Goal: Task Accomplishment & Management: Manage account settings

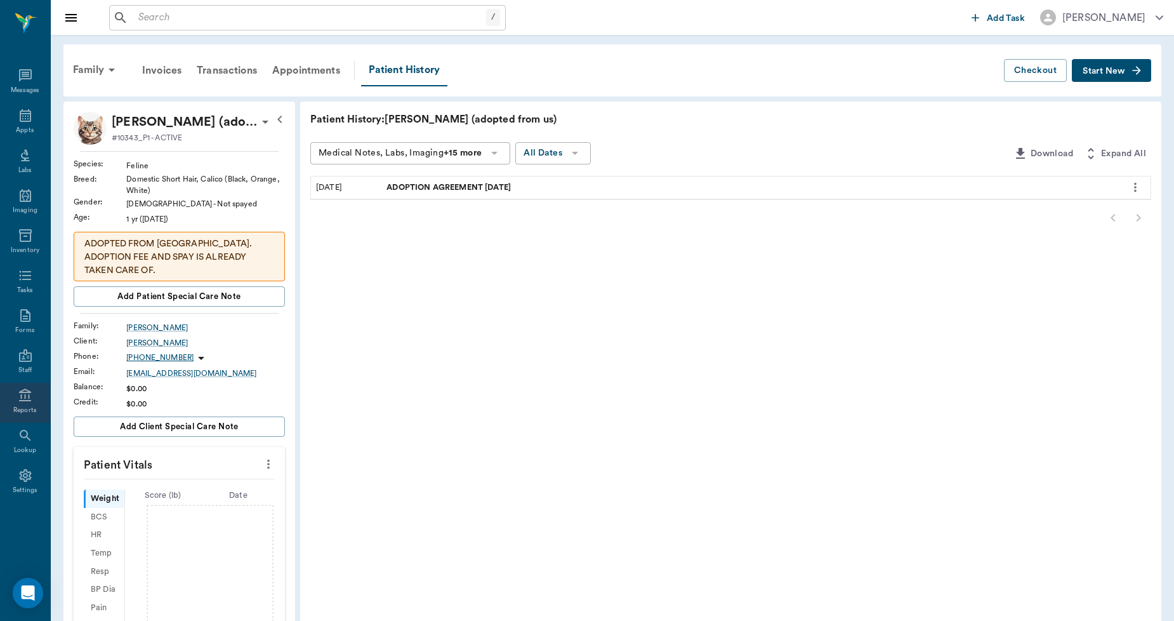
click at [18, 398] on icon at bounding box center [25, 395] width 15 height 15
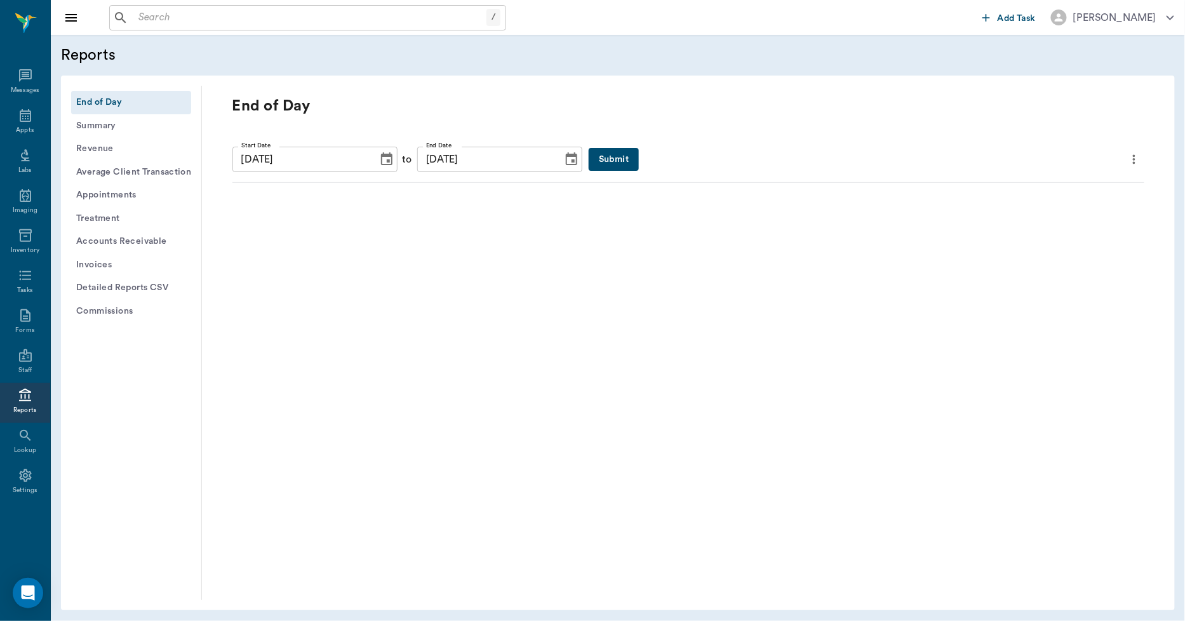
click at [588, 163] on button "Submit" at bounding box center [613, 159] width 50 height 23
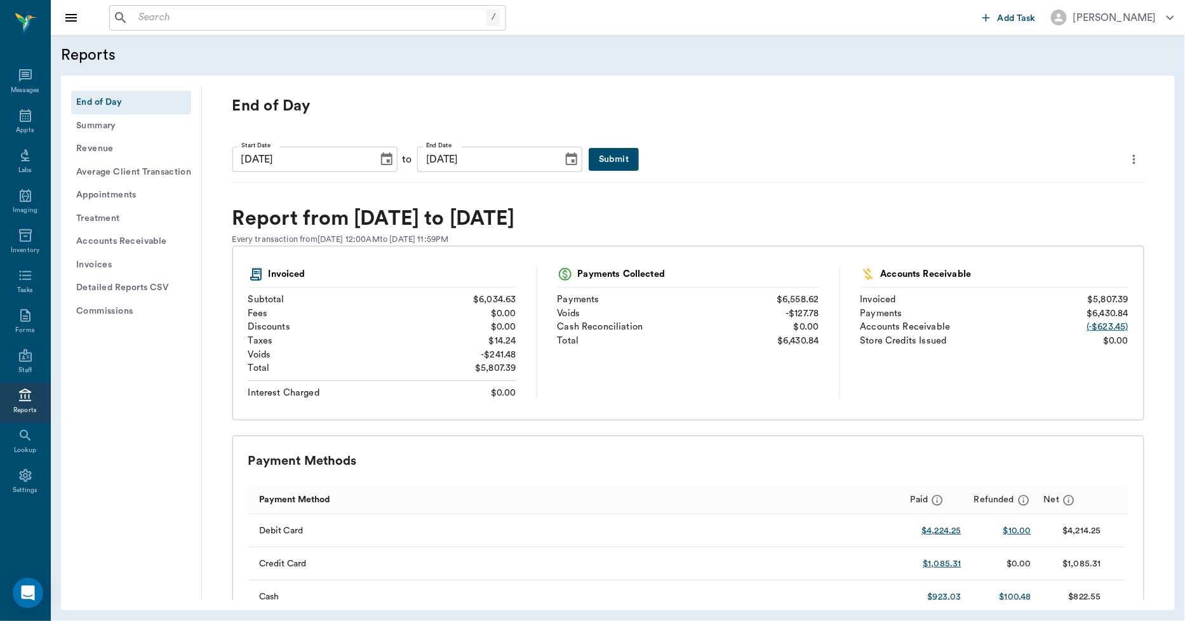
click at [593, 159] on button "Submit" at bounding box center [613, 159] width 50 height 23
click at [588, 157] on button "Submit" at bounding box center [613, 159] width 50 height 23
click at [1127, 156] on icon "more" at bounding box center [1134, 159] width 14 height 15
click at [1040, 230] on span "Print Report" at bounding box center [1062, 231] width 121 height 13
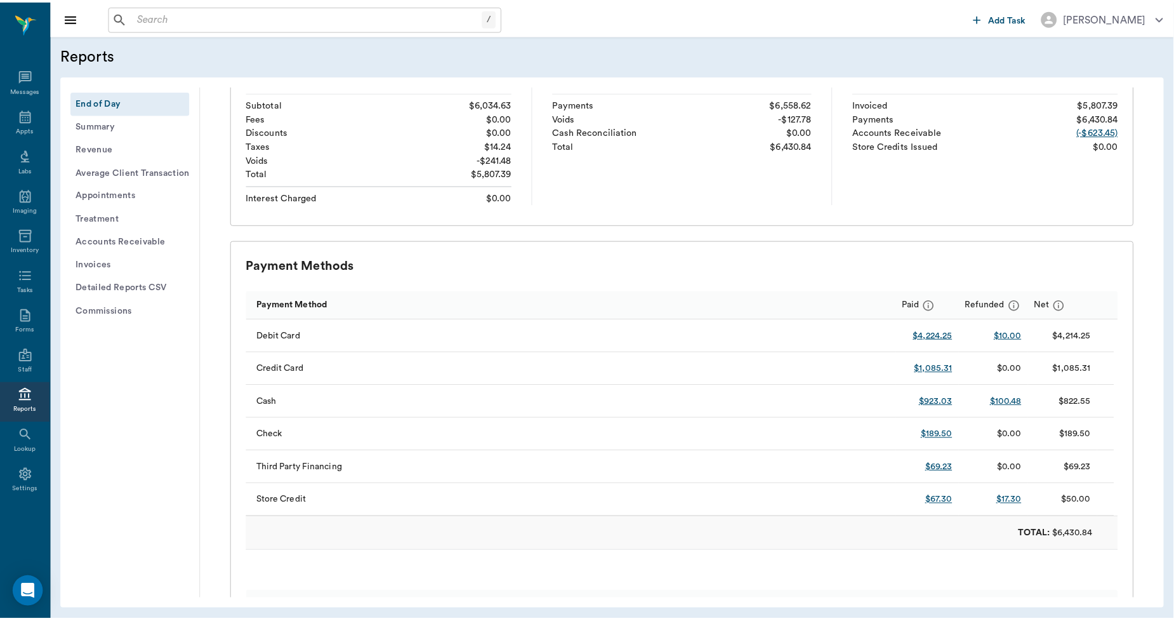
scroll to position [282, 0]
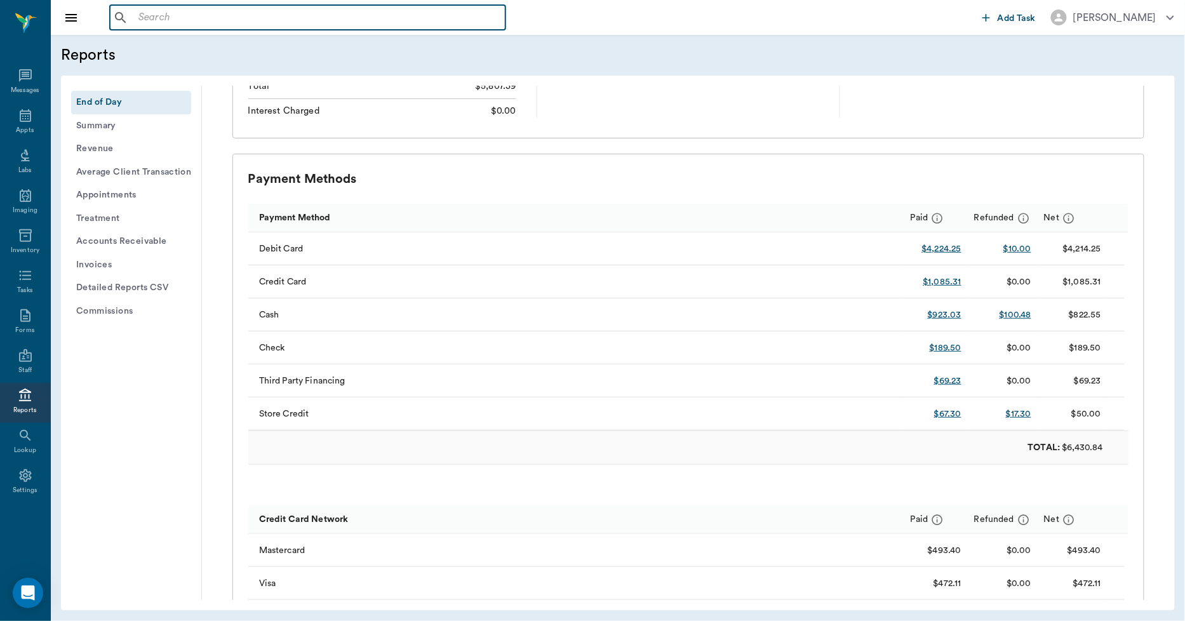
click at [428, 19] on input "text" at bounding box center [316, 18] width 367 height 18
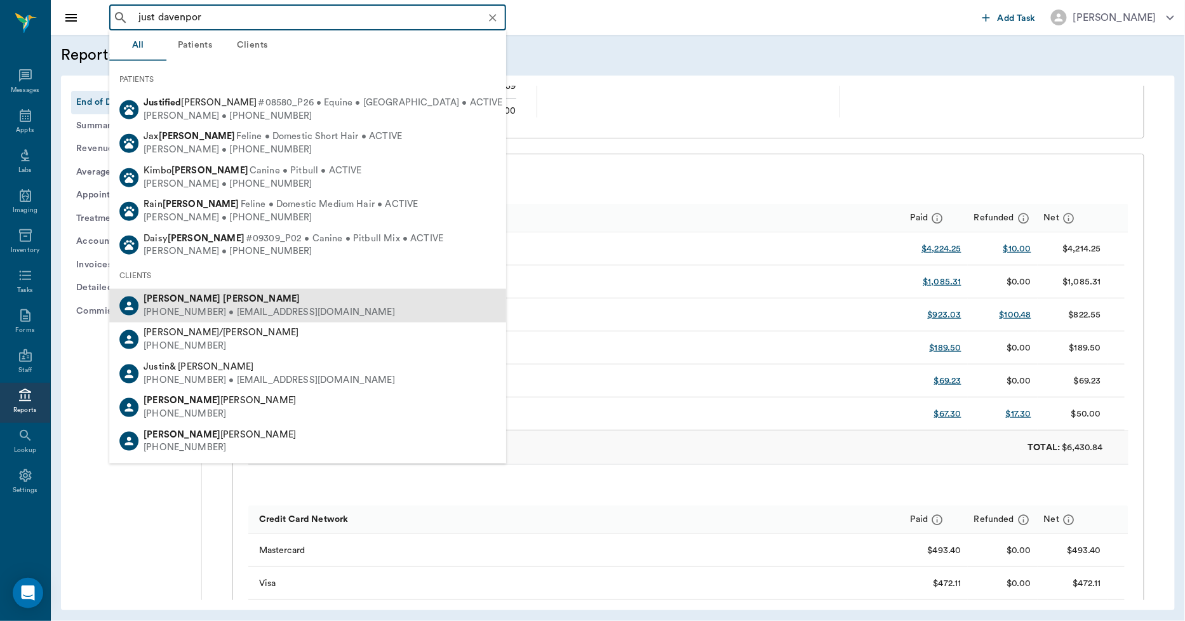
click at [223, 301] on b "[PERSON_NAME]" at bounding box center [261, 299] width 77 height 10
type input "just davenpor"
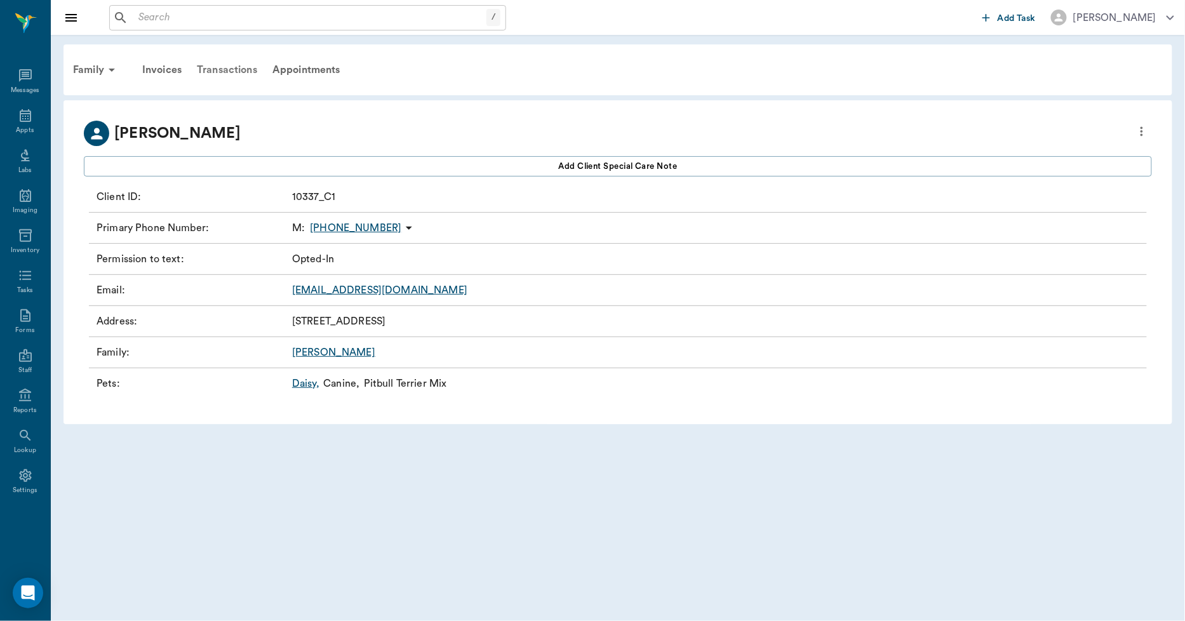
click at [218, 64] on div "Transactions" at bounding box center [227, 70] width 76 height 30
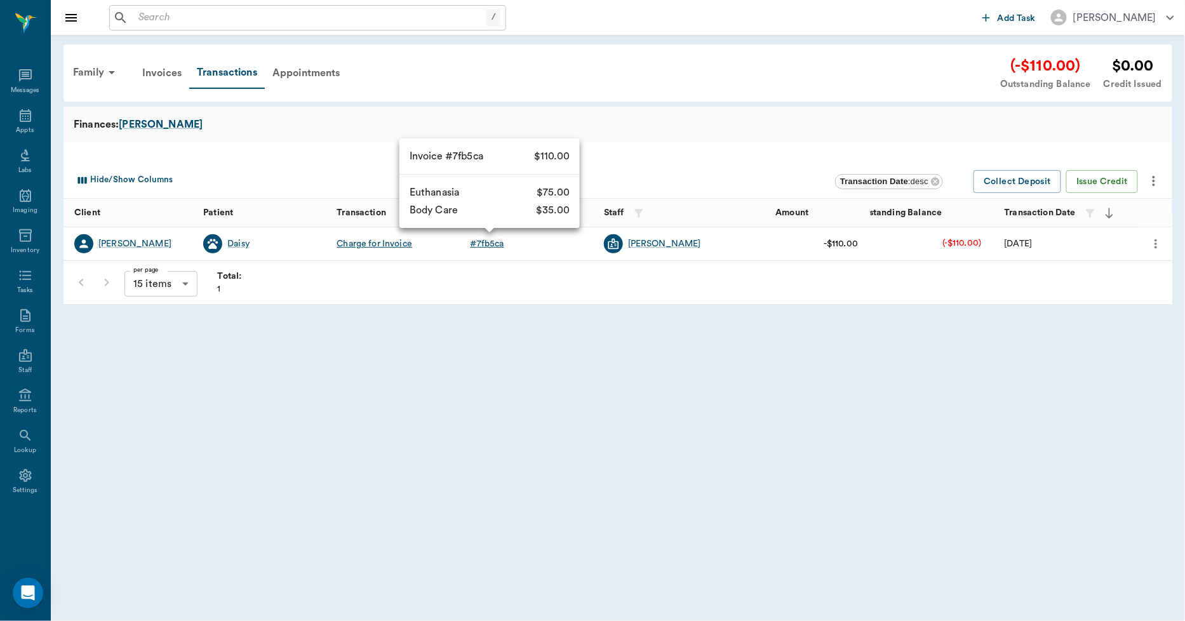
click at [480, 244] on div "# 7fb5ca" at bounding box center [487, 243] width 34 height 13
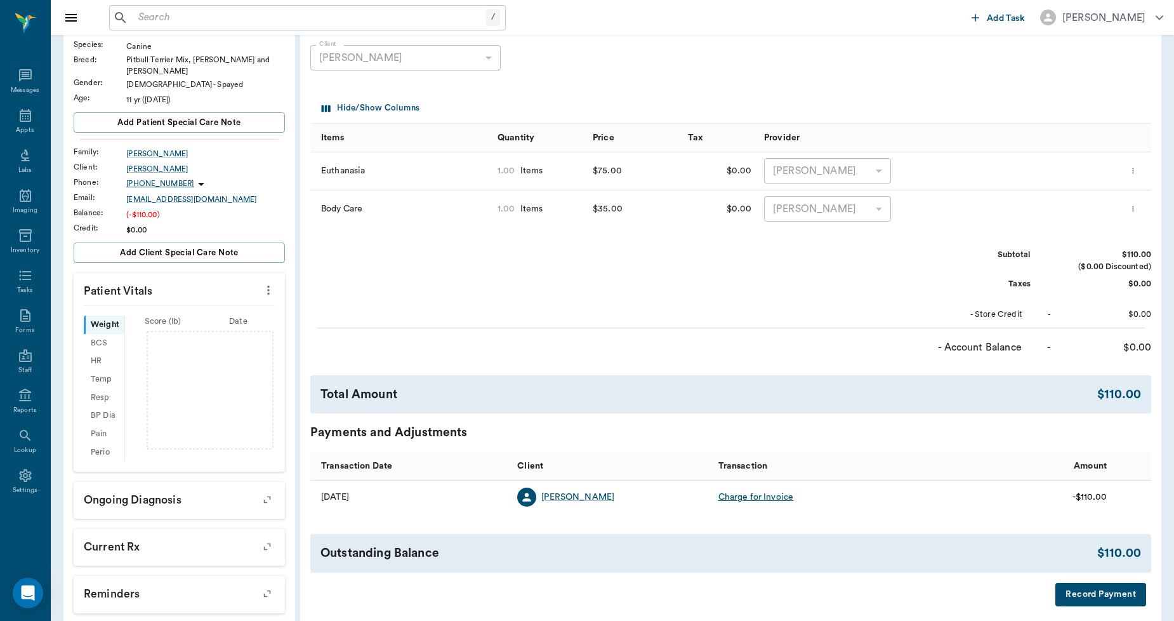
scroll to position [218, 0]
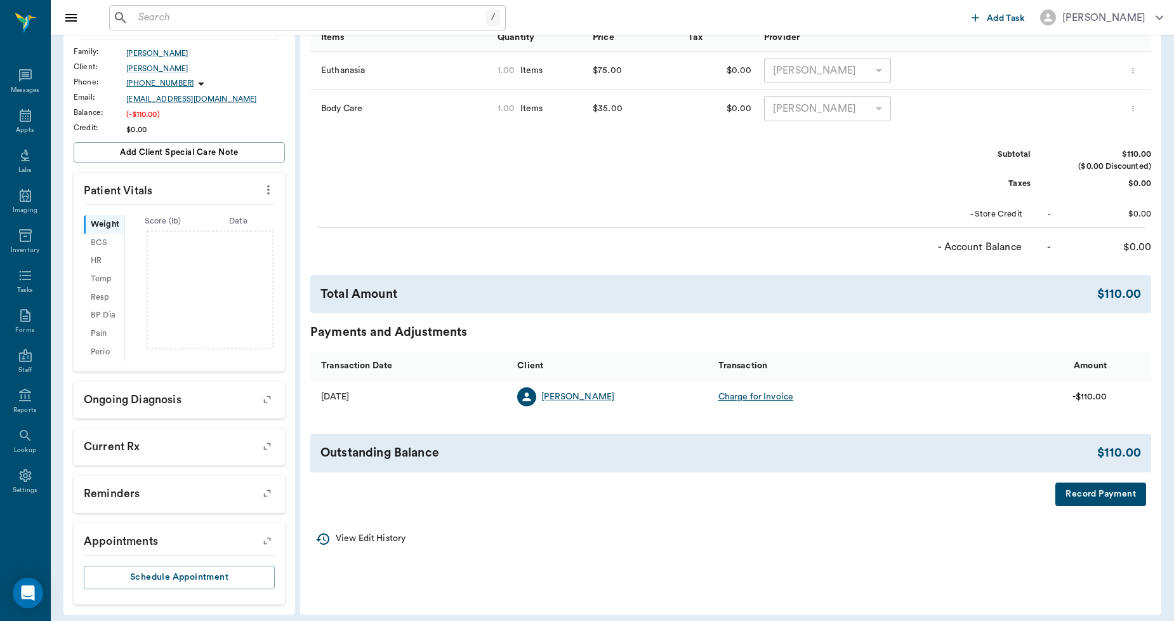
click at [1097, 489] on button "Record Payment" at bounding box center [1101, 493] width 91 height 23
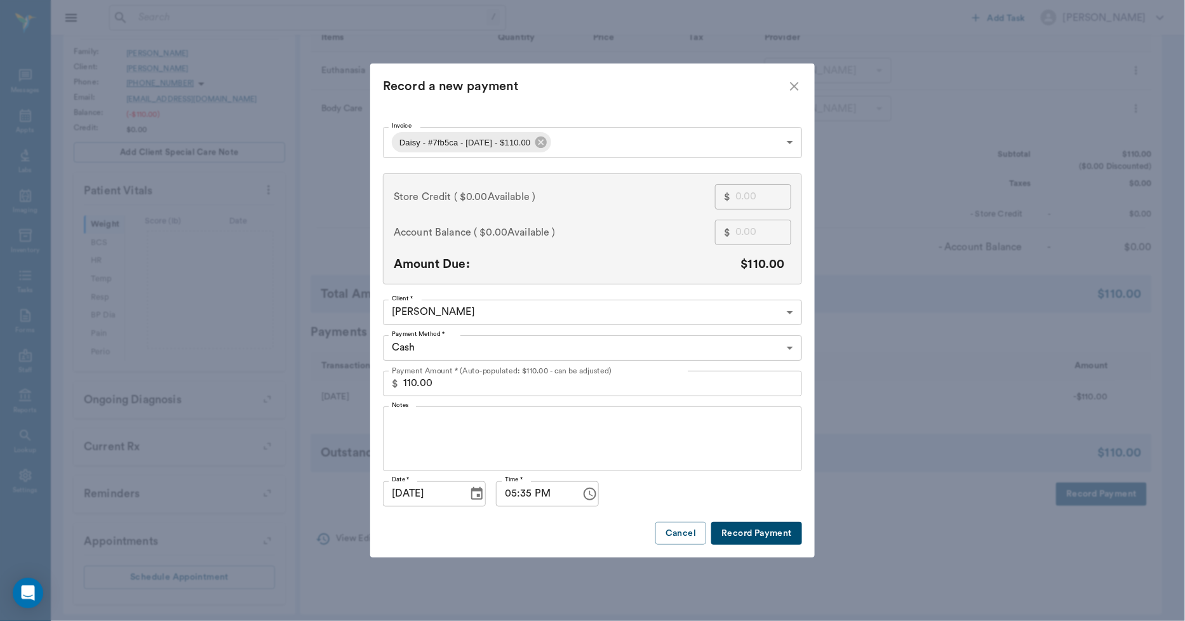
click at [498, 343] on body "/ ​ Add Task Dr. Bert Ellsworth Nectar Messages Appts Labs Imaging Inventory Ta…" at bounding box center [592, 205] width 1185 height 847
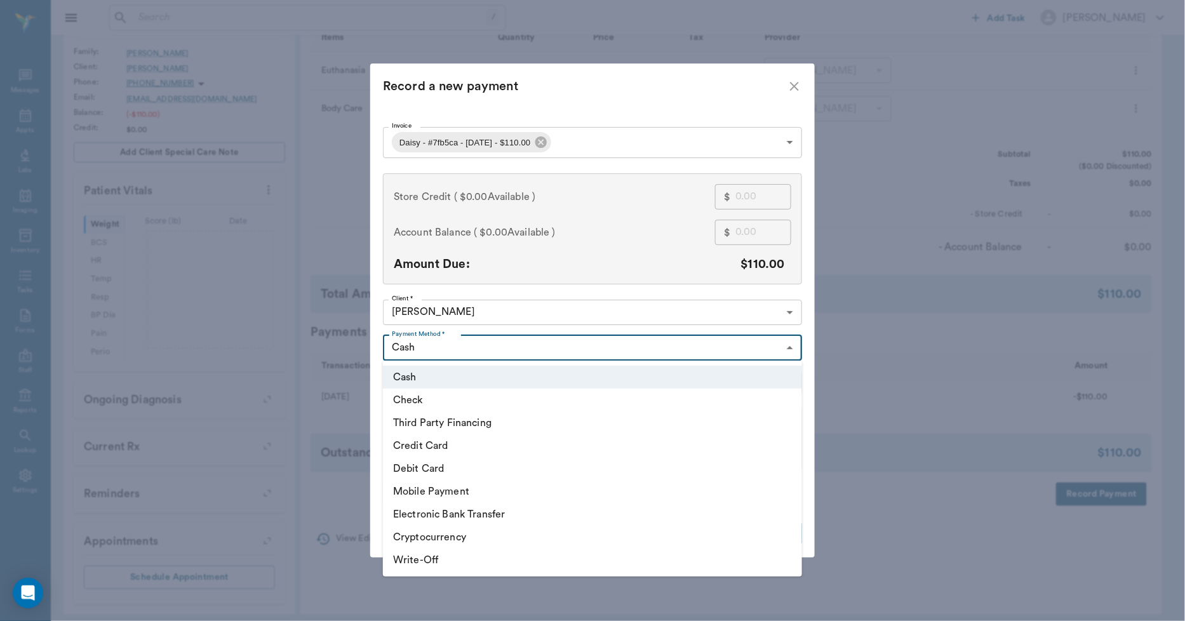
click at [422, 468] on li "Debit Card" at bounding box center [592, 468] width 419 height 23
type input "DEBIT_CARD"
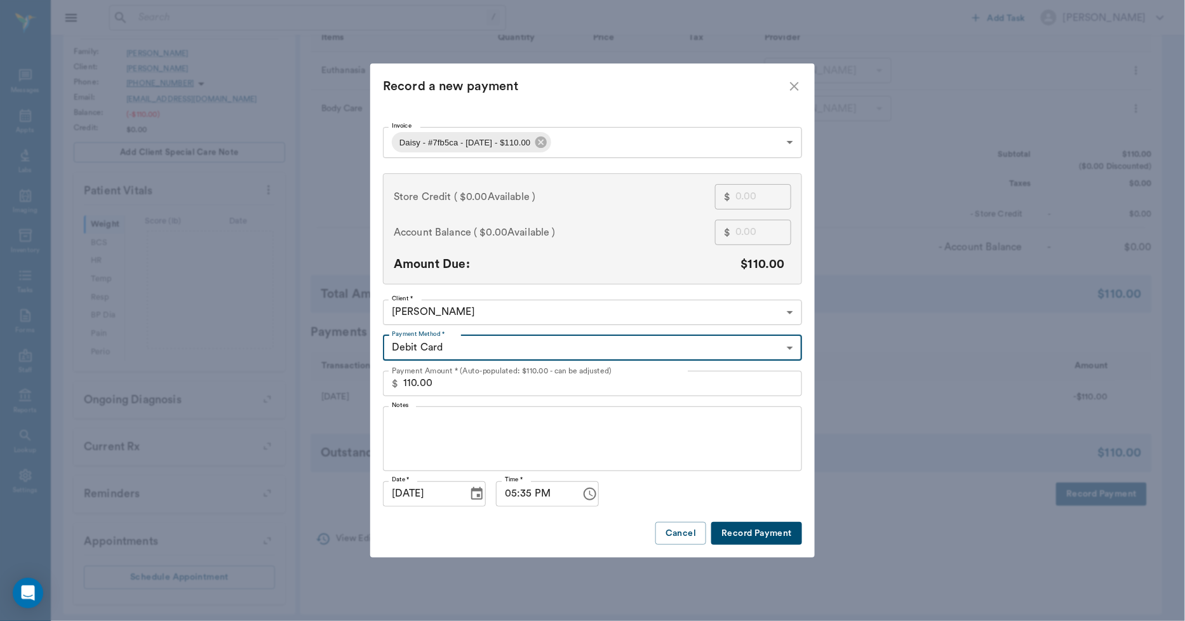
click at [782, 533] on button "Record Payment" at bounding box center [756, 533] width 91 height 23
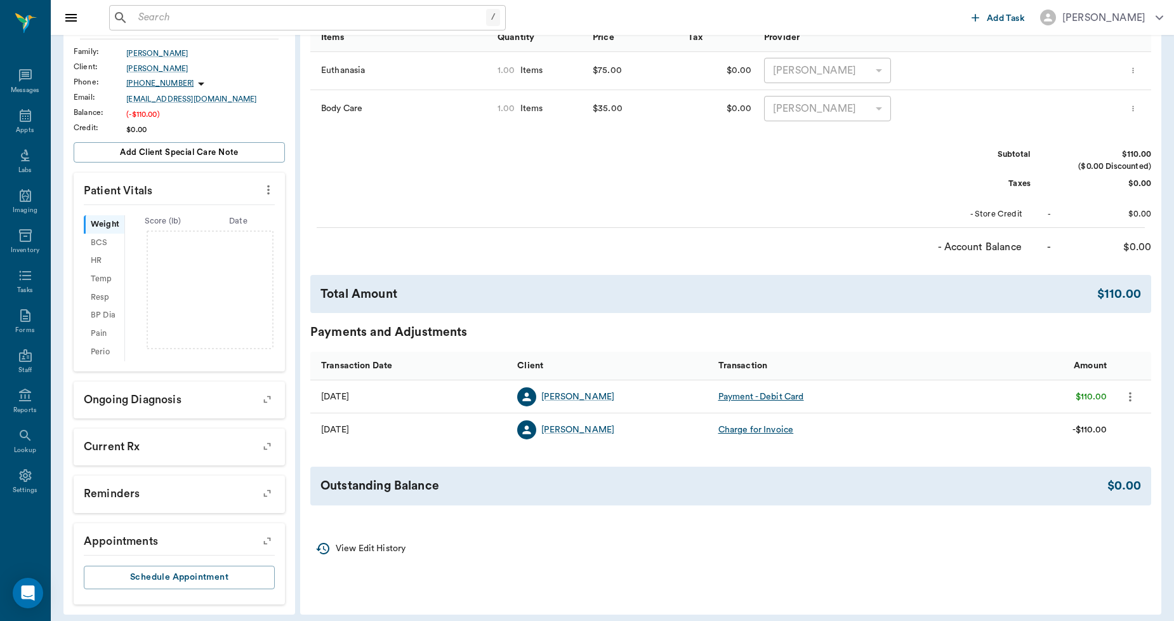
click at [435, 19] on input "text" at bounding box center [309, 18] width 353 height 18
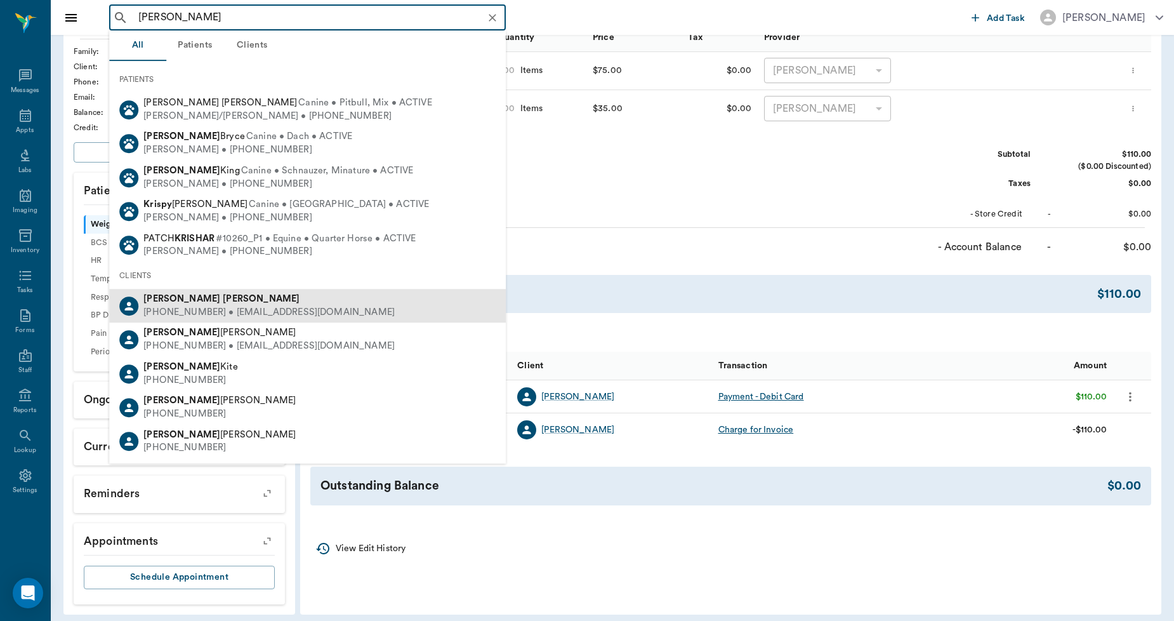
click at [199, 302] on div "Kristin Ortiz" at bounding box center [268, 299] width 251 height 13
type input "kris ort"
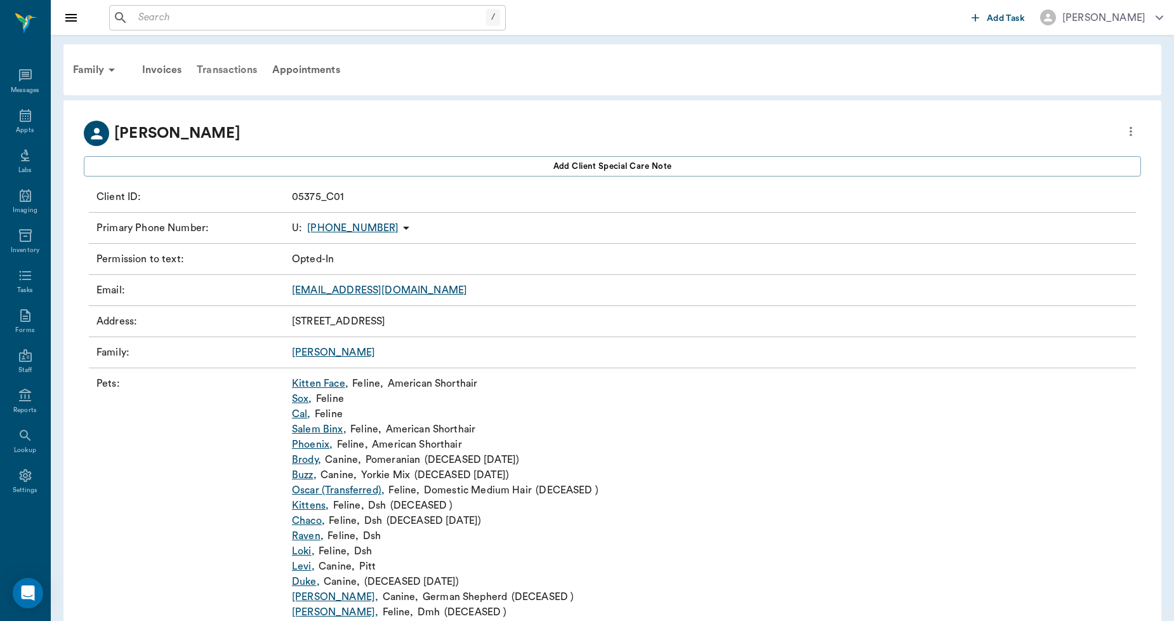
click at [238, 69] on div "Transactions" at bounding box center [227, 70] width 76 height 30
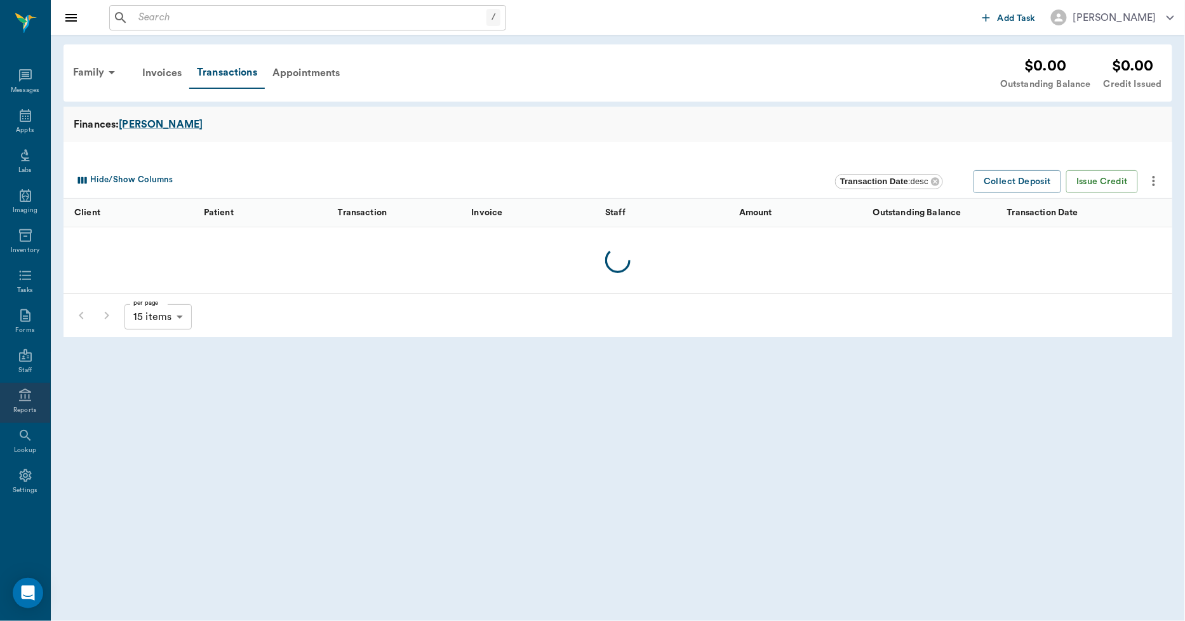
click at [26, 400] on icon at bounding box center [25, 395] width 12 height 13
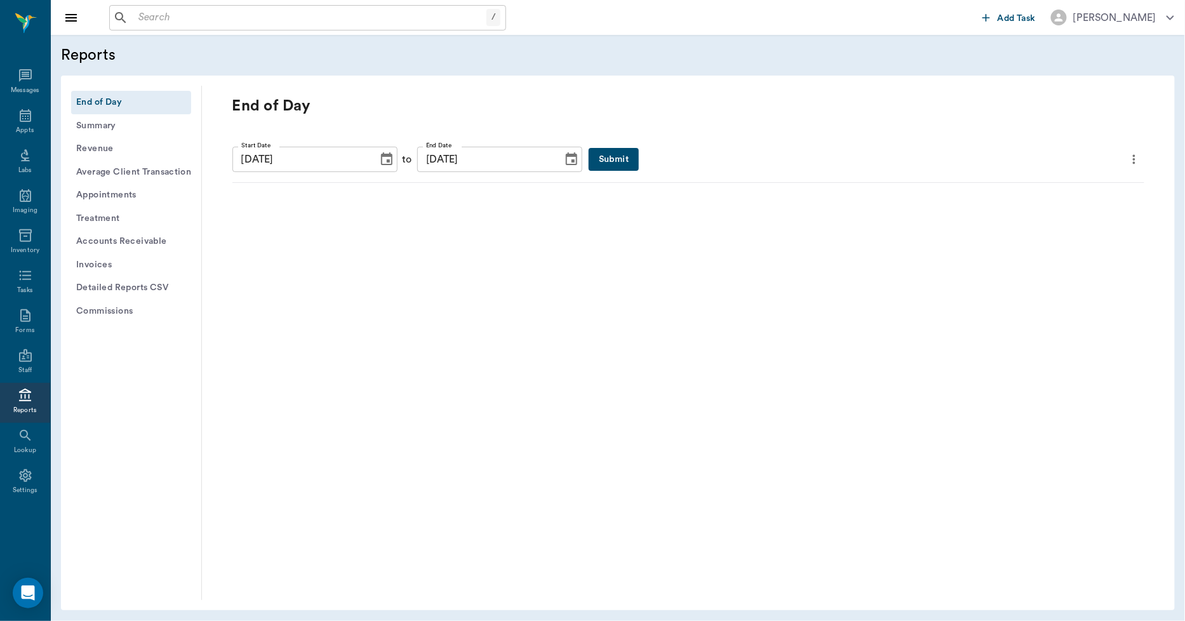
click at [588, 154] on button "Submit" at bounding box center [613, 159] width 50 height 23
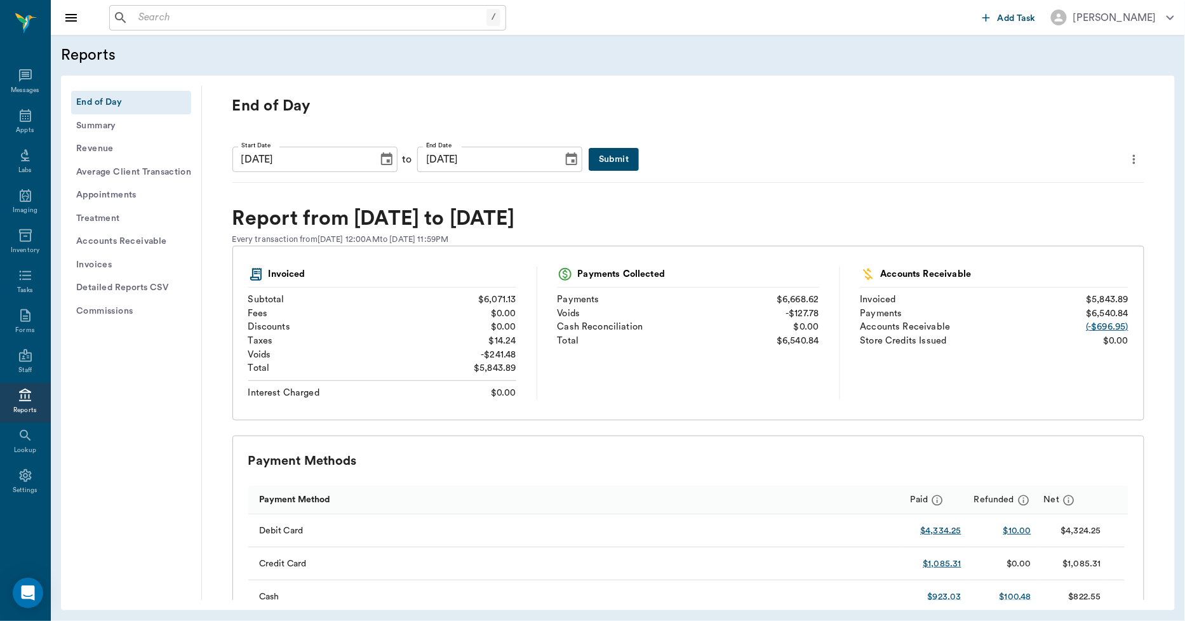
click at [1127, 154] on icon "more" at bounding box center [1134, 159] width 14 height 15
click at [1035, 227] on span "Print Report" at bounding box center [1062, 231] width 121 height 13
click at [300, 17] on input "text" at bounding box center [316, 18] width 367 height 18
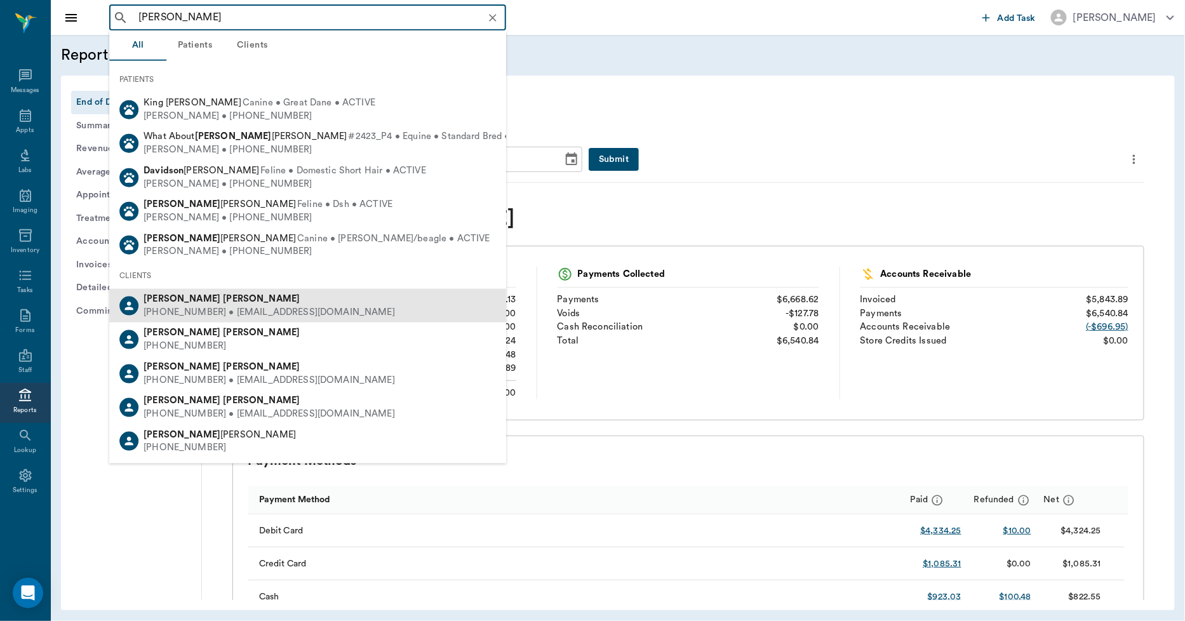
click at [223, 297] on b "[PERSON_NAME]" at bounding box center [261, 299] width 77 height 10
type input "[PERSON_NAME]"
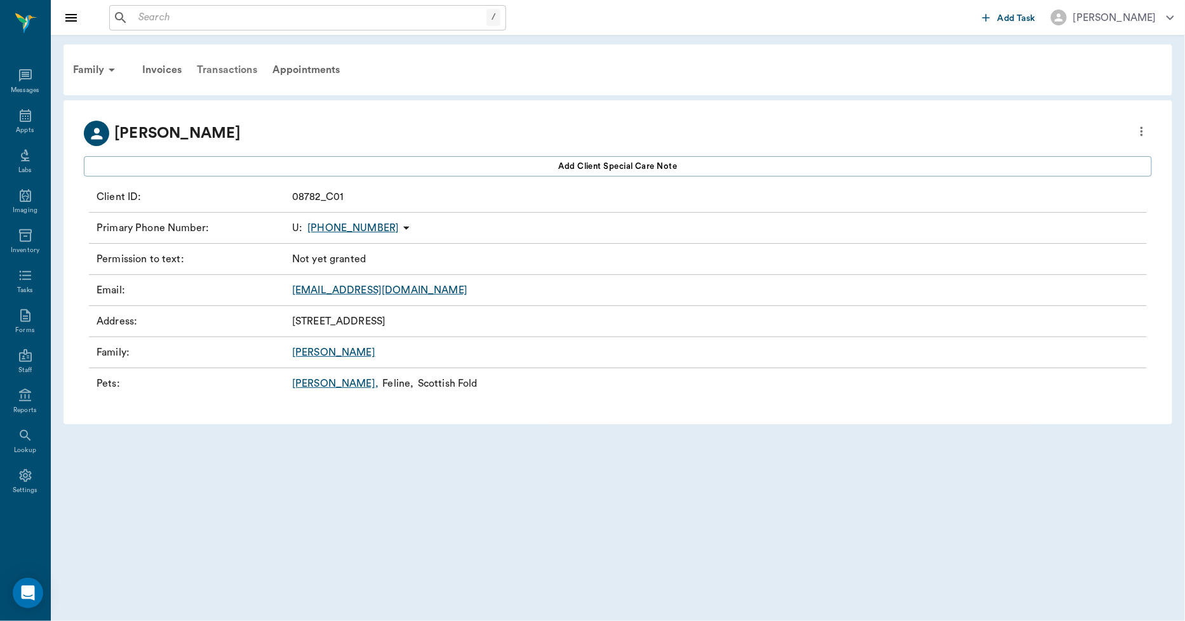
click at [218, 68] on div "Transactions" at bounding box center [227, 70] width 76 height 30
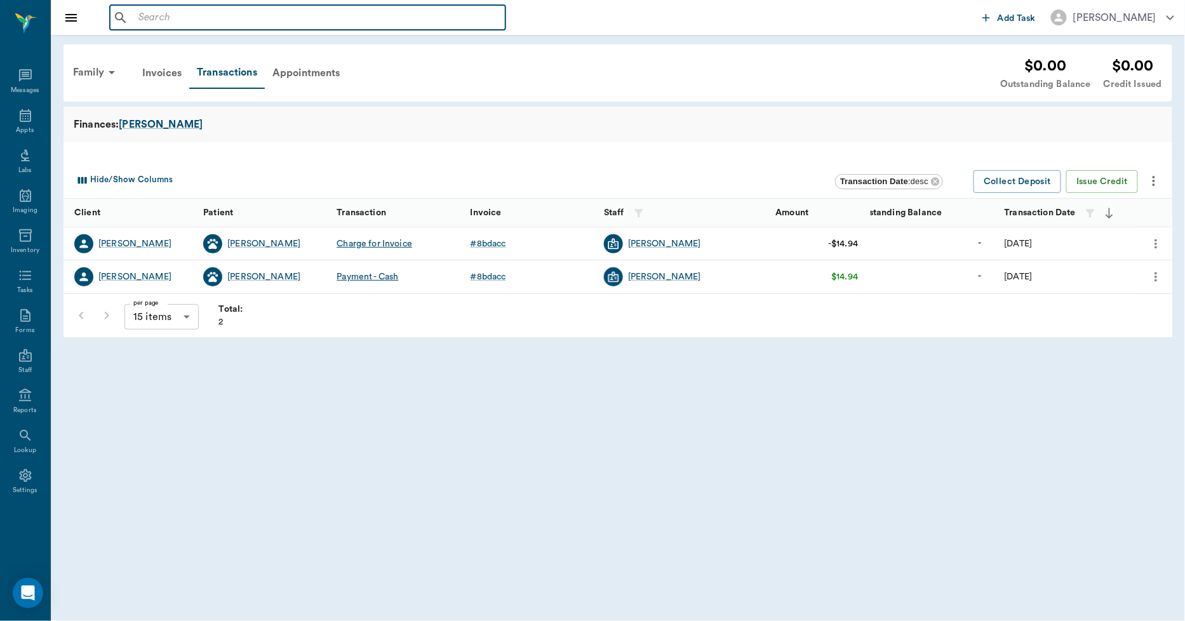
click at [230, 15] on input "text" at bounding box center [316, 18] width 367 height 18
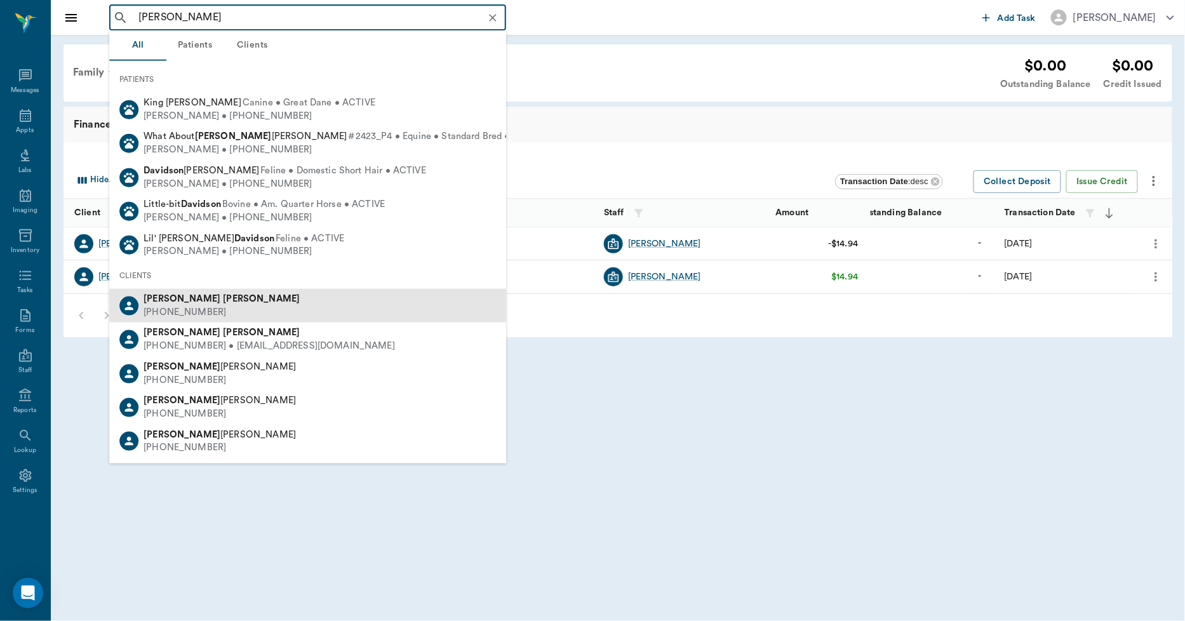
click at [223, 297] on b "[PERSON_NAME]" at bounding box center [261, 299] width 77 height 10
type input "[PERSON_NAME]"
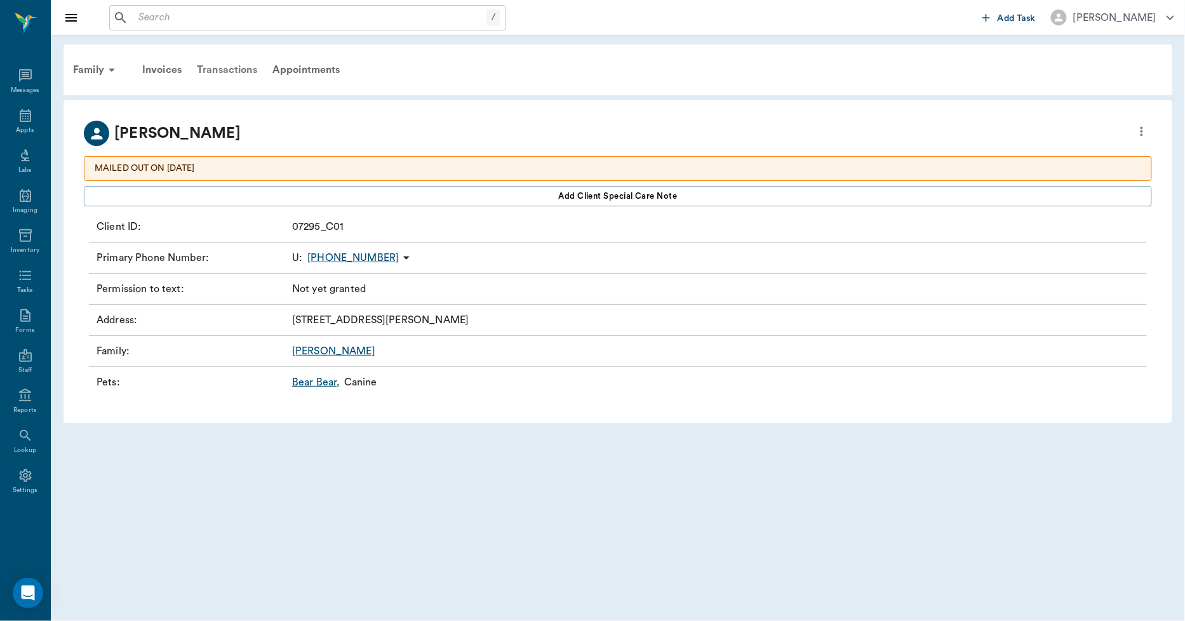
click at [246, 70] on div "Transactions" at bounding box center [227, 70] width 76 height 30
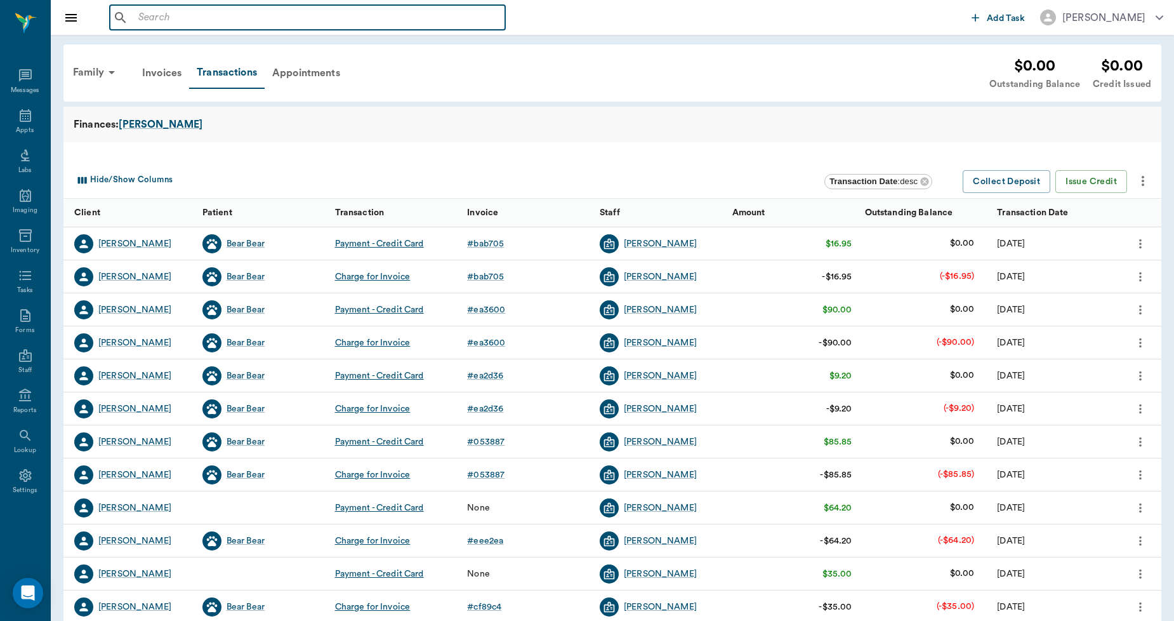
click at [182, 22] on input "text" at bounding box center [316, 18] width 367 height 18
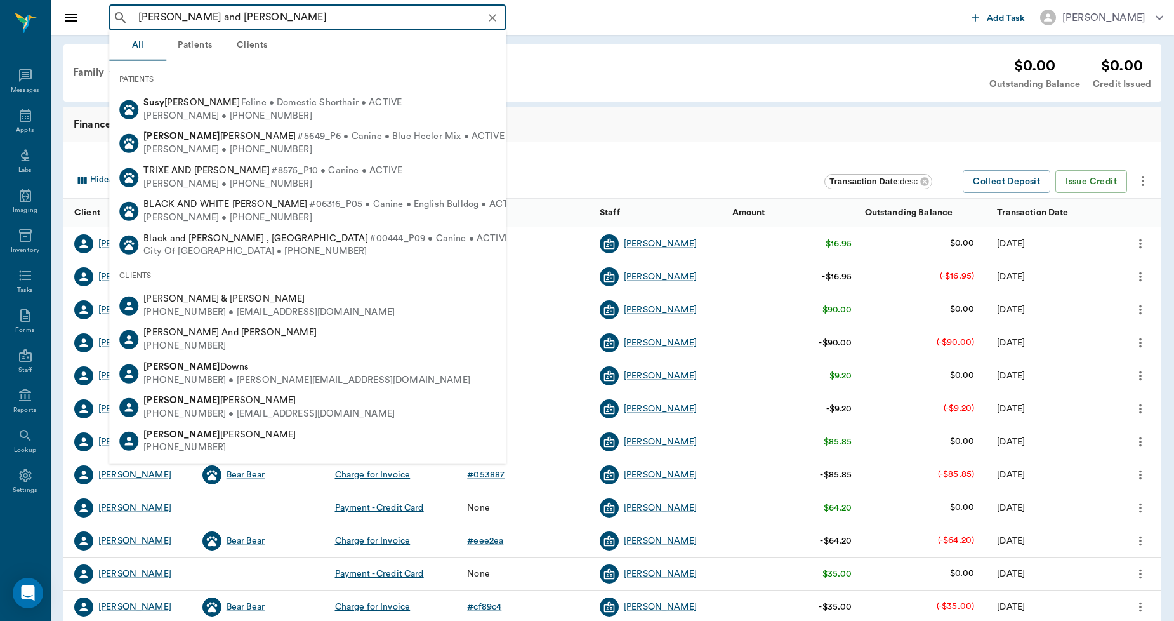
click at [194, 307] on div "[PHONE_NUMBER] • [EMAIL_ADDRESS][DOMAIN_NAME]" at bounding box center [268, 312] width 251 height 13
type input "[PERSON_NAME] and [PERSON_NAME]"
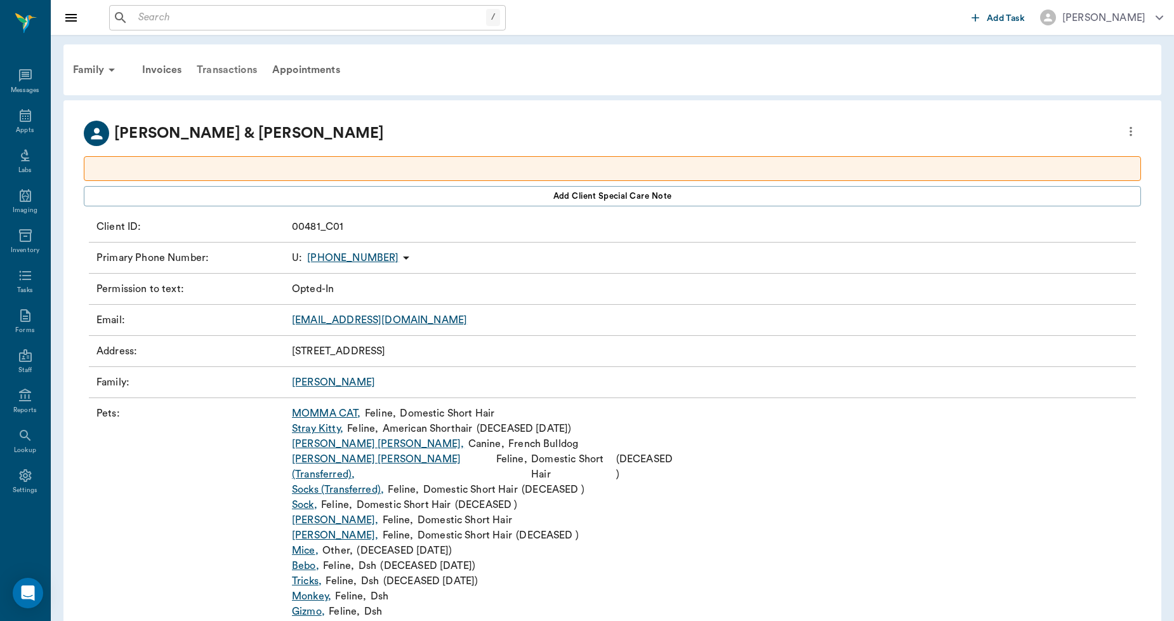
click at [208, 69] on div "Transactions" at bounding box center [227, 70] width 76 height 30
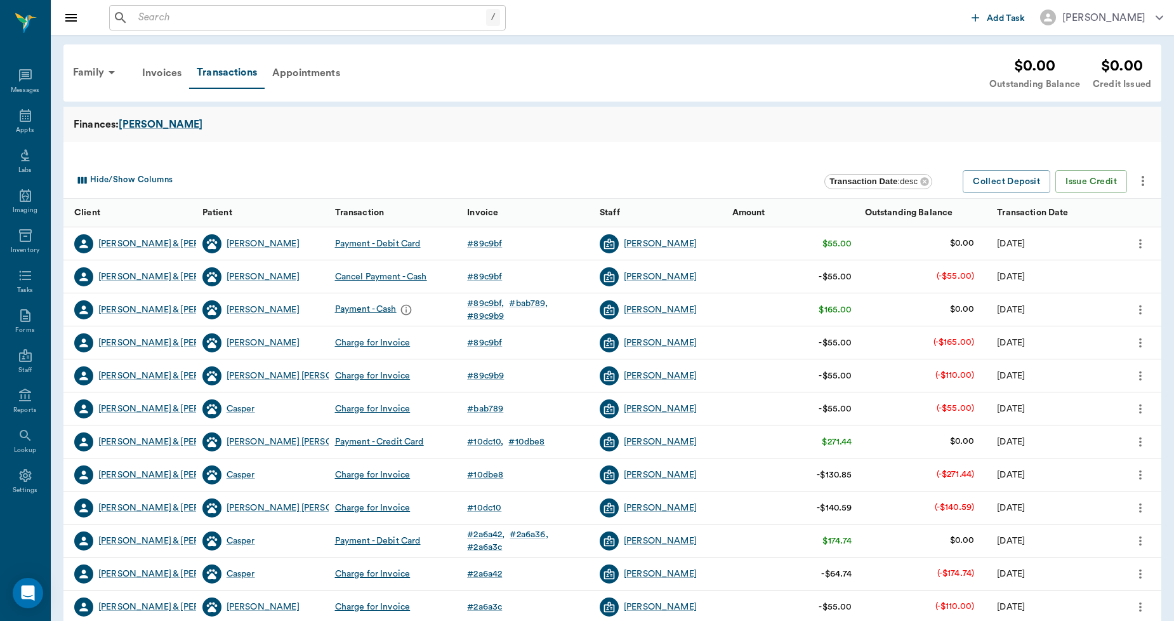
click at [1139, 344] on icon "more" at bounding box center [1141, 342] width 14 height 15
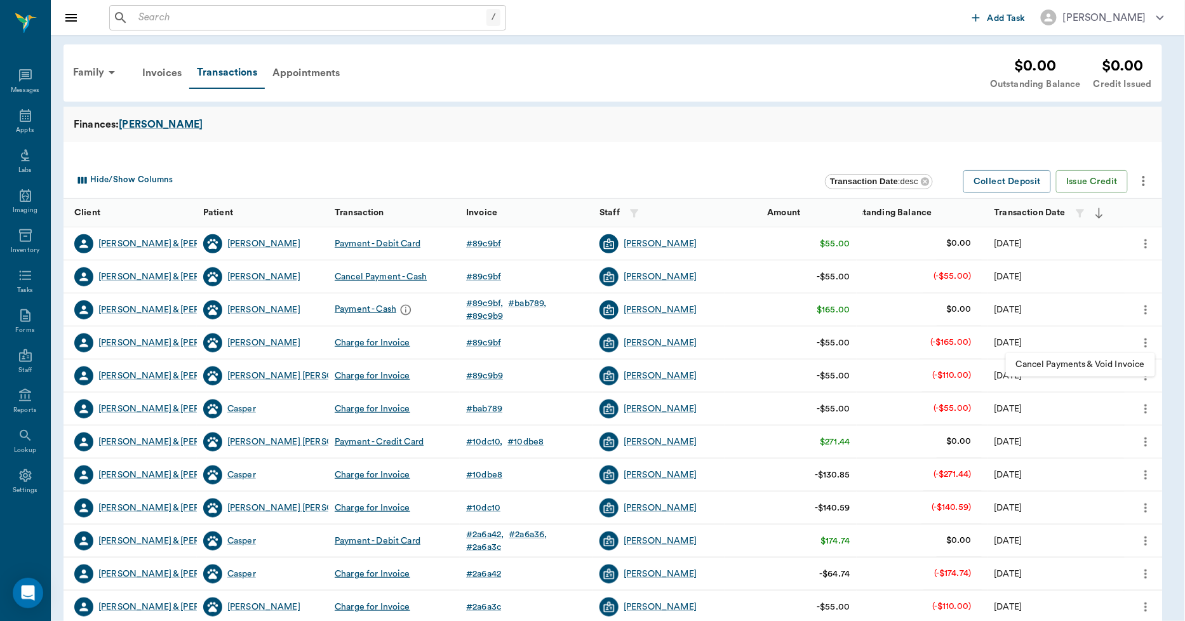
click at [683, 150] on div at bounding box center [592, 310] width 1185 height 621
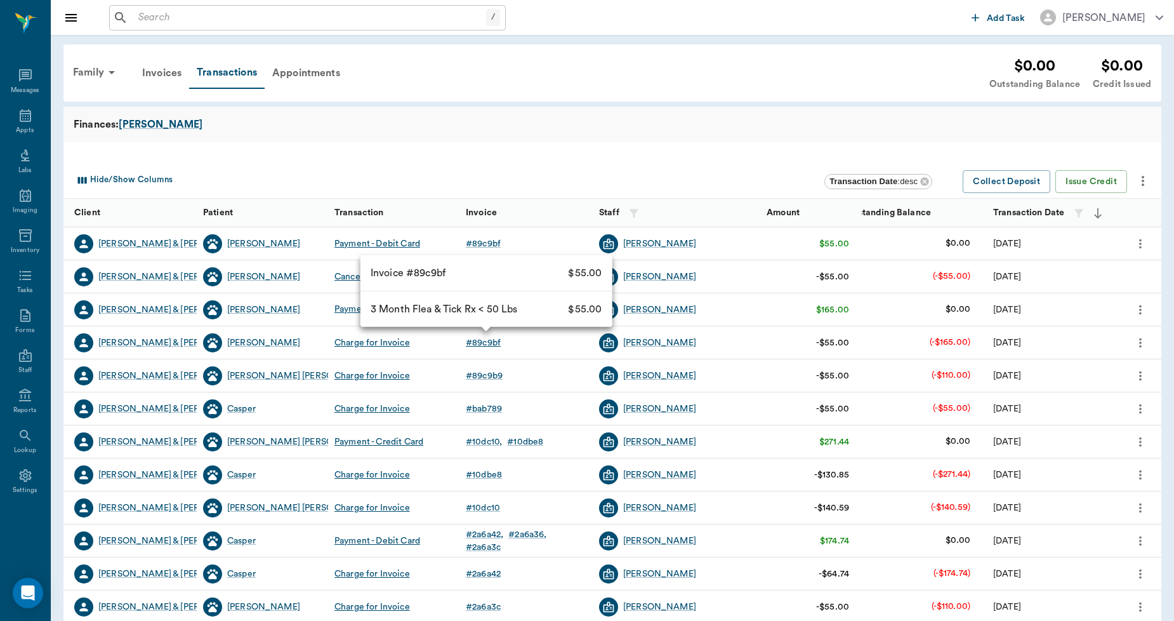
click at [489, 342] on div "# 89c9bf" at bounding box center [483, 342] width 35 height 13
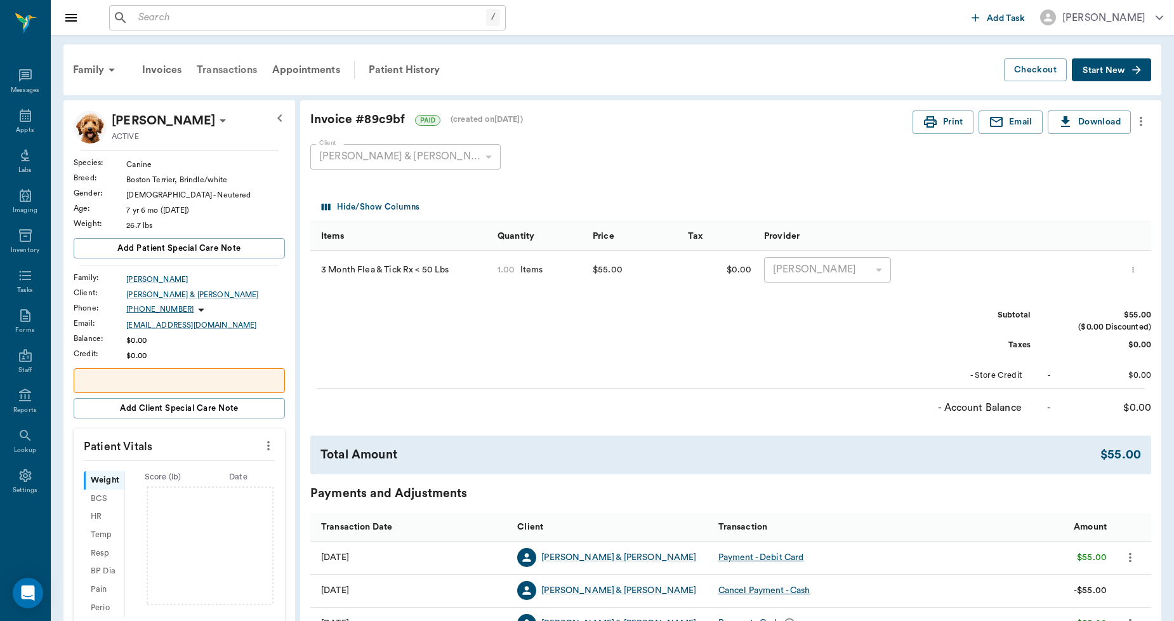
click at [241, 70] on div "Transactions" at bounding box center [227, 70] width 76 height 30
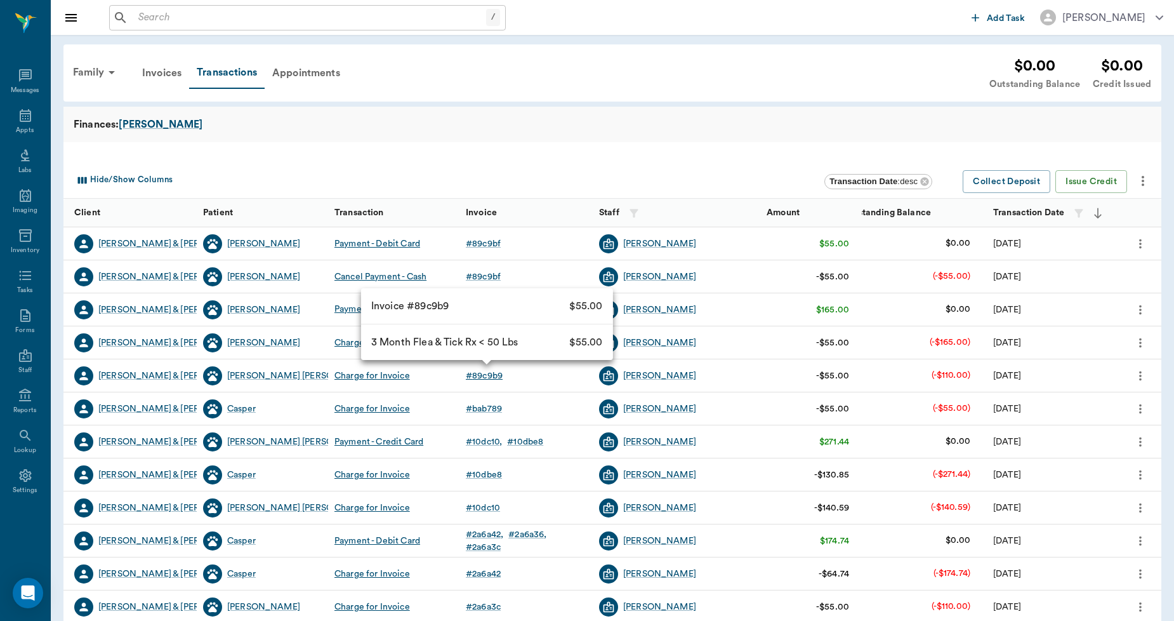
click at [486, 379] on div "# 89c9b9" at bounding box center [484, 375] width 37 height 13
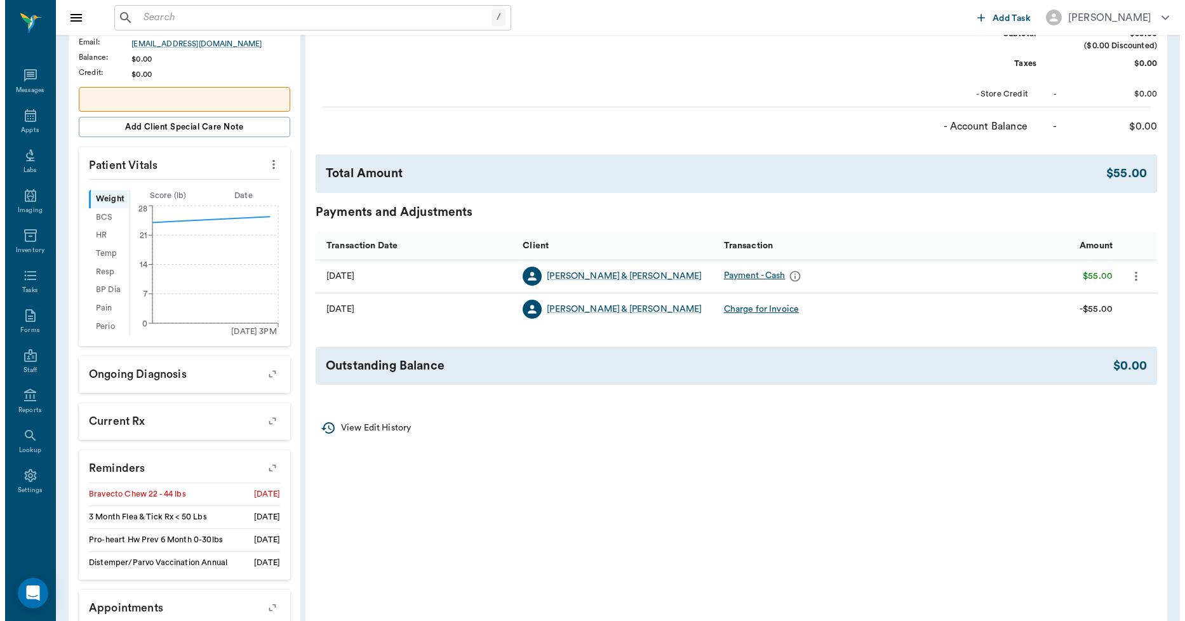
scroll to position [282, 0]
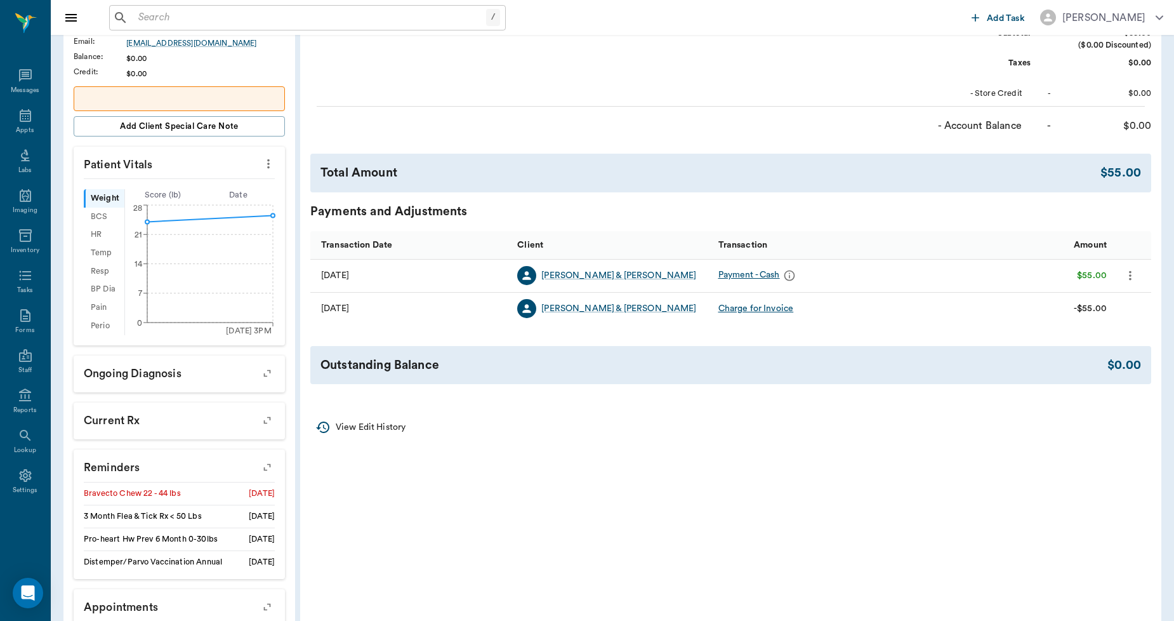
click at [1127, 276] on icon "more" at bounding box center [1131, 275] width 14 height 15
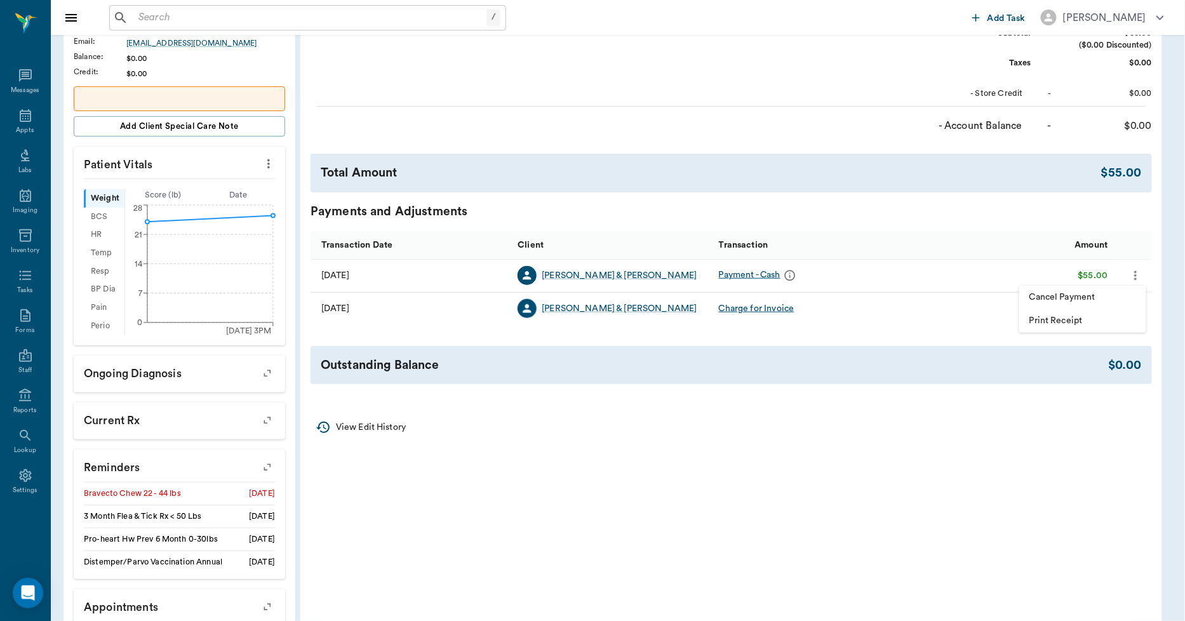
click at [1070, 295] on span "Cancel Payment" at bounding box center [1082, 297] width 107 height 13
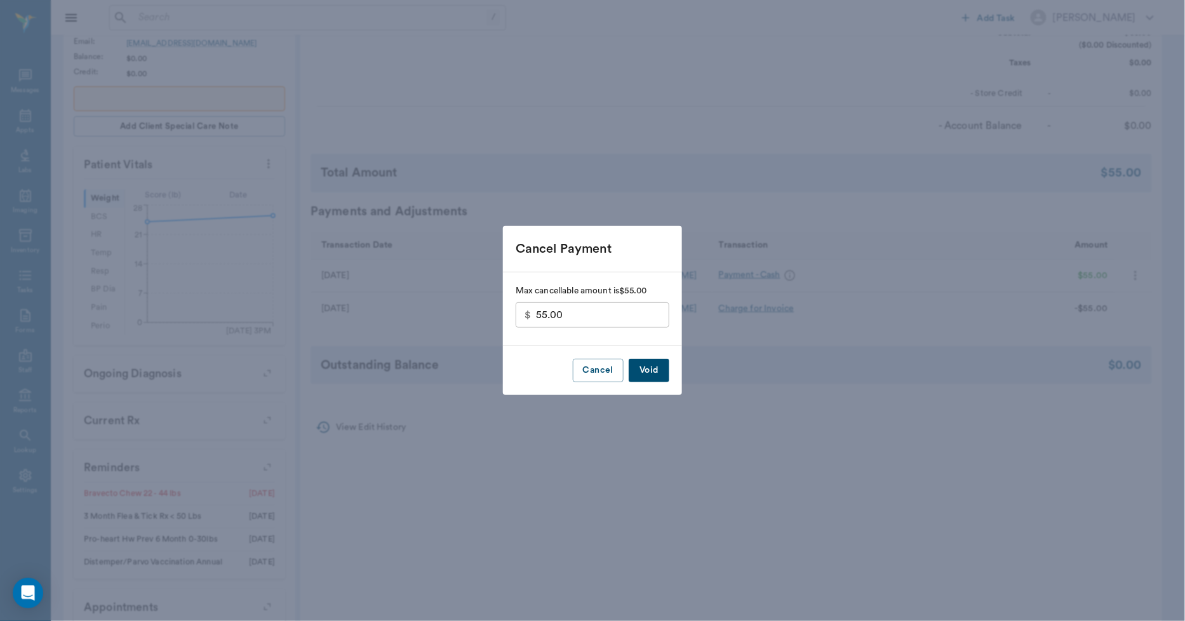
click at [633, 375] on button "Void" at bounding box center [648, 370] width 41 height 23
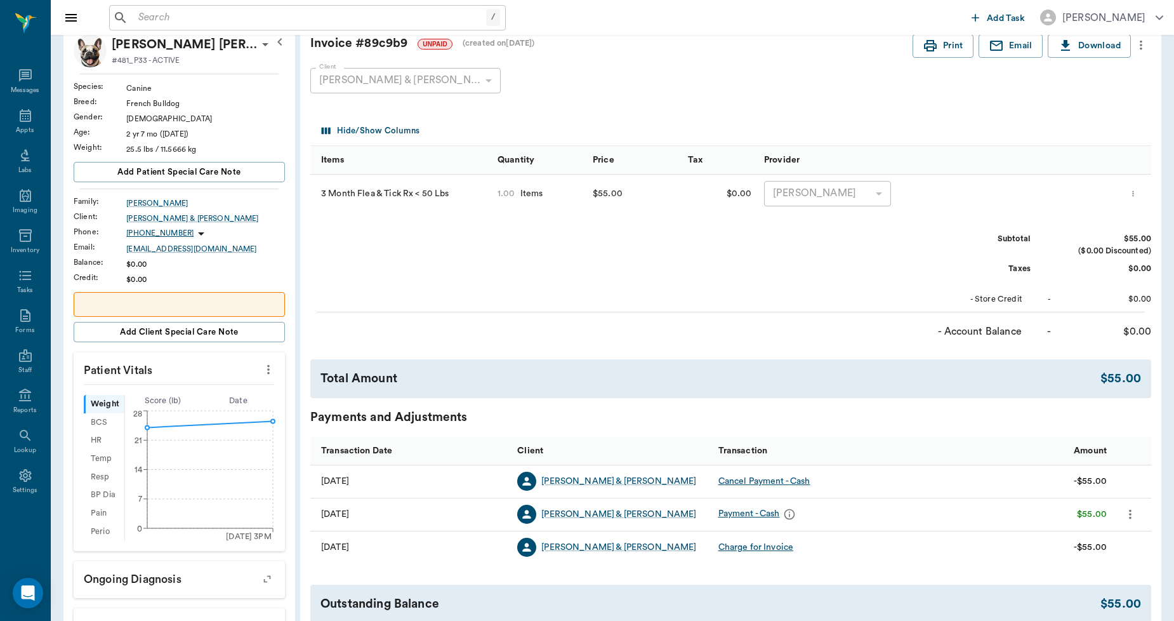
scroll to position [352, 0]
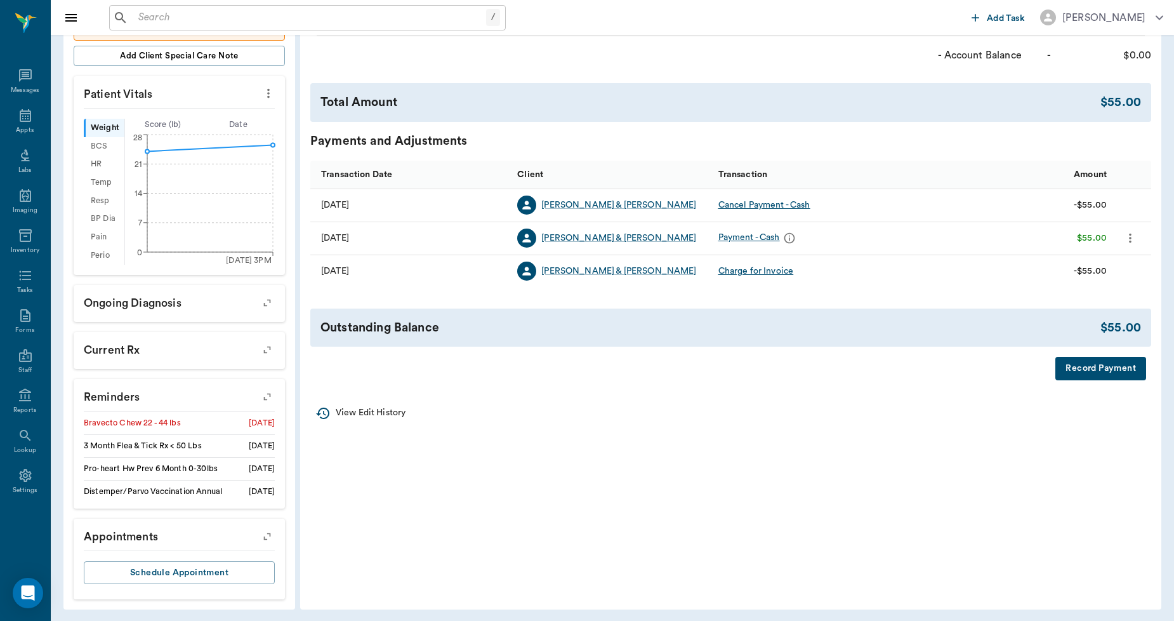
click at [1082, 364] on button "Record Payment" at bounding box center [1101, 368] width 91 height 23
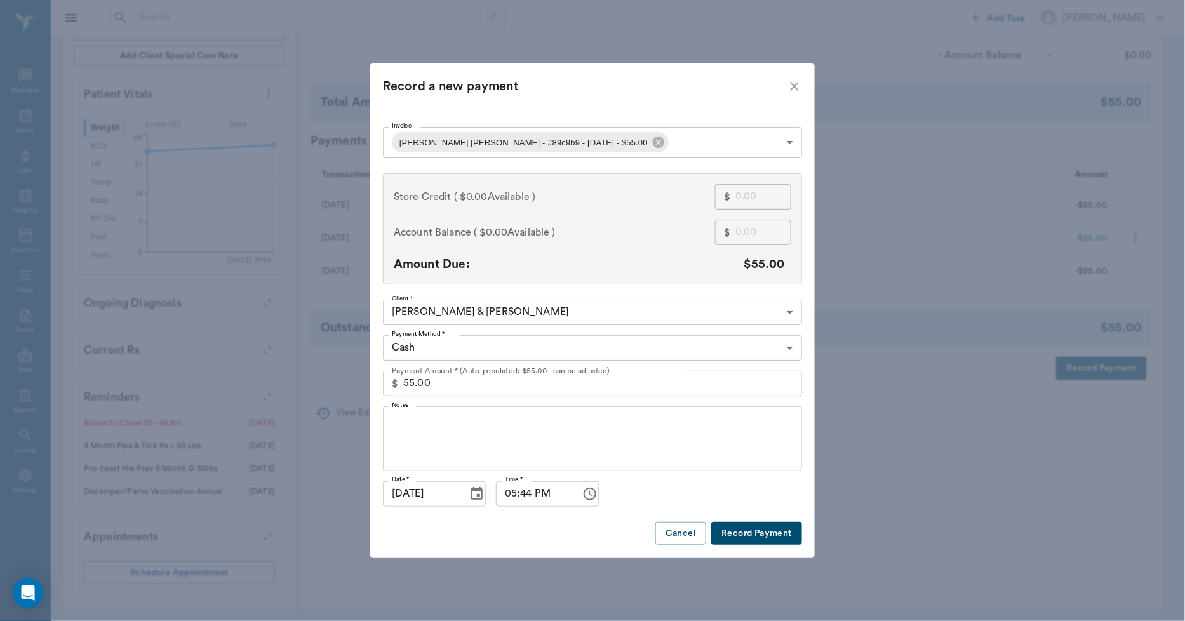
click at [768, 533] on button "Record Payment" at bounding box center [756, 533] width 91 height 23
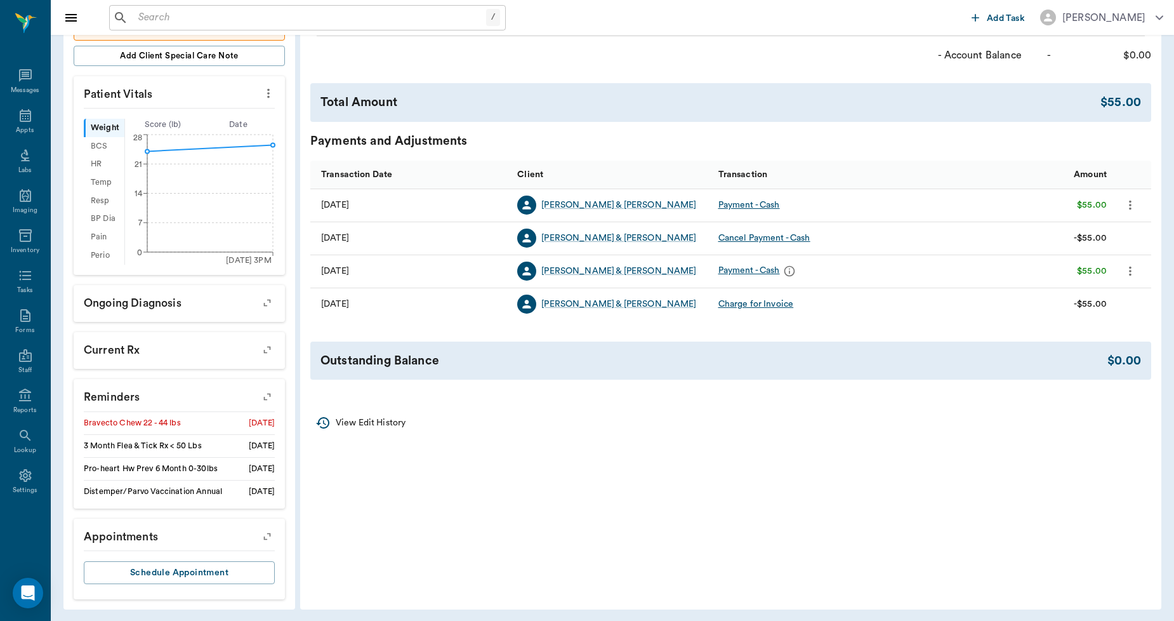
click at [1127, 208] on icon "more" at bounding box center [1131, 204] width 14 height 15
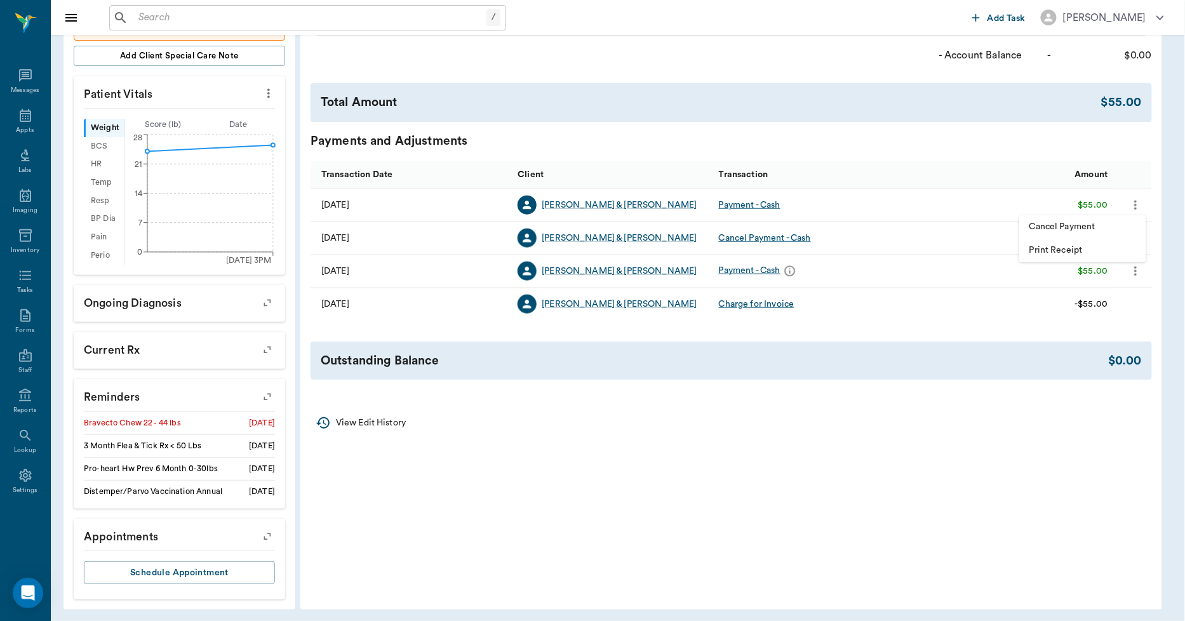
click at [1096, 222] on span "Cancel Payment" at bounding box center [1082, 226] width 107 height 13
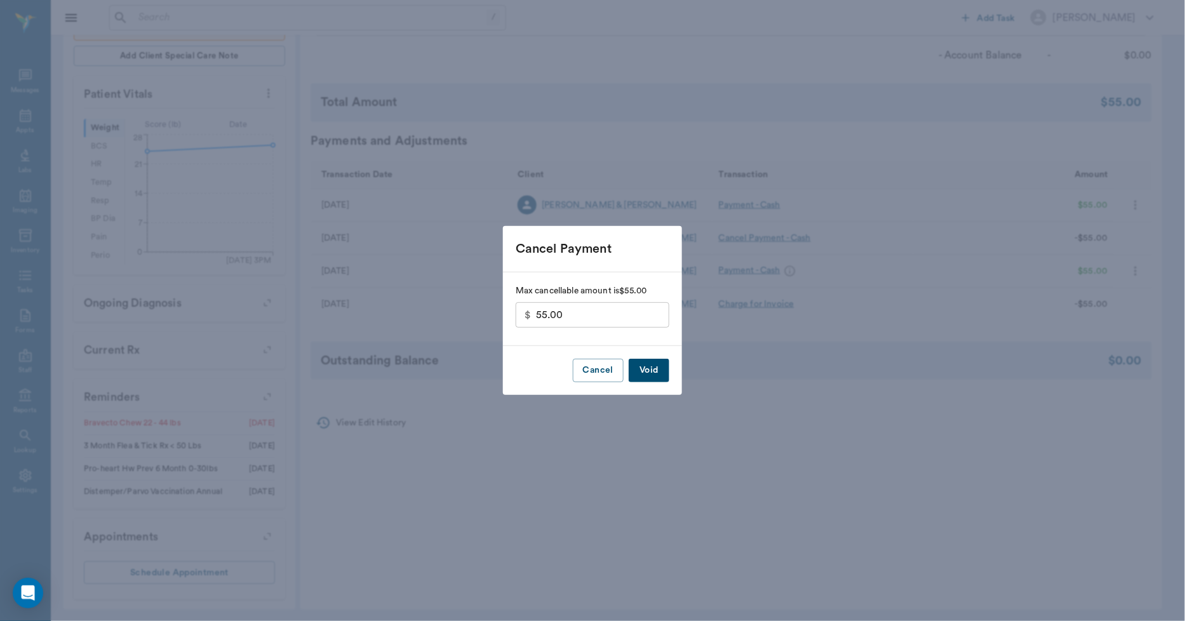
click at [644, 370] on button "Void" at bounding box center [648, 370] width 41 height 23
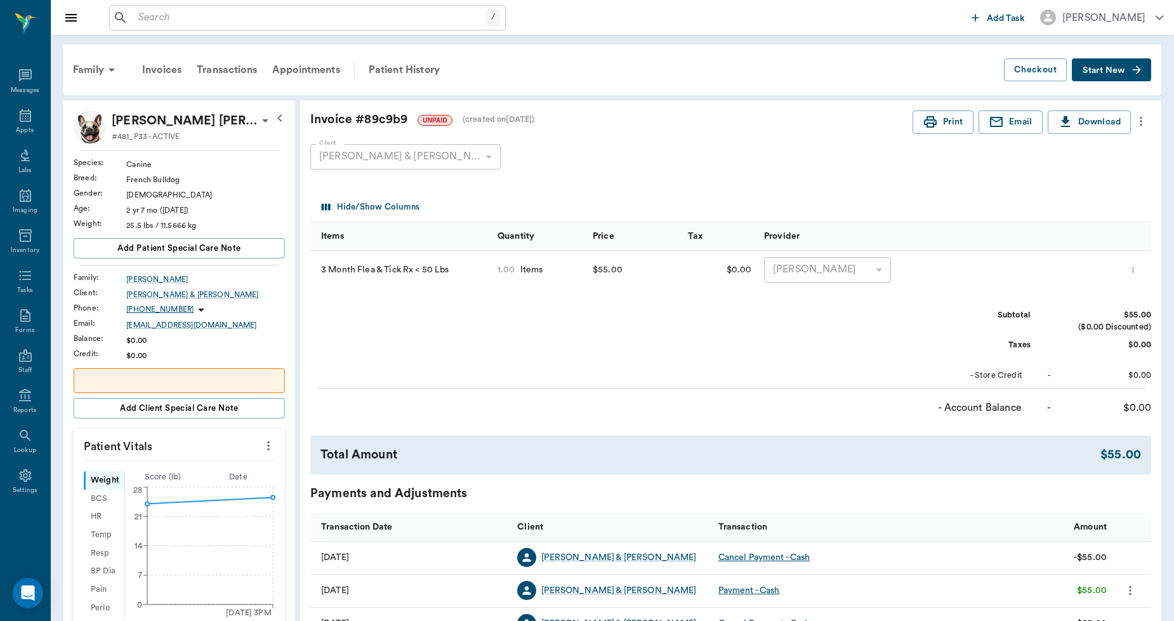
scroll to position [282, 0]
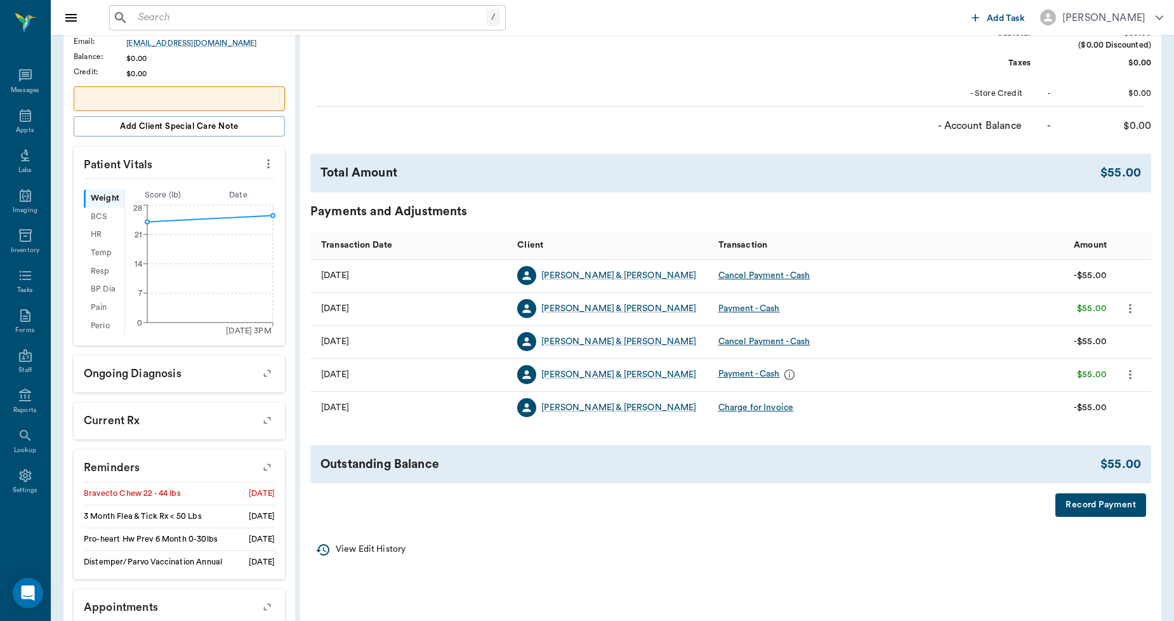
click at [1087, 505] on button "Record Payment" at bounding box center [1101, 504] width 91 height 23
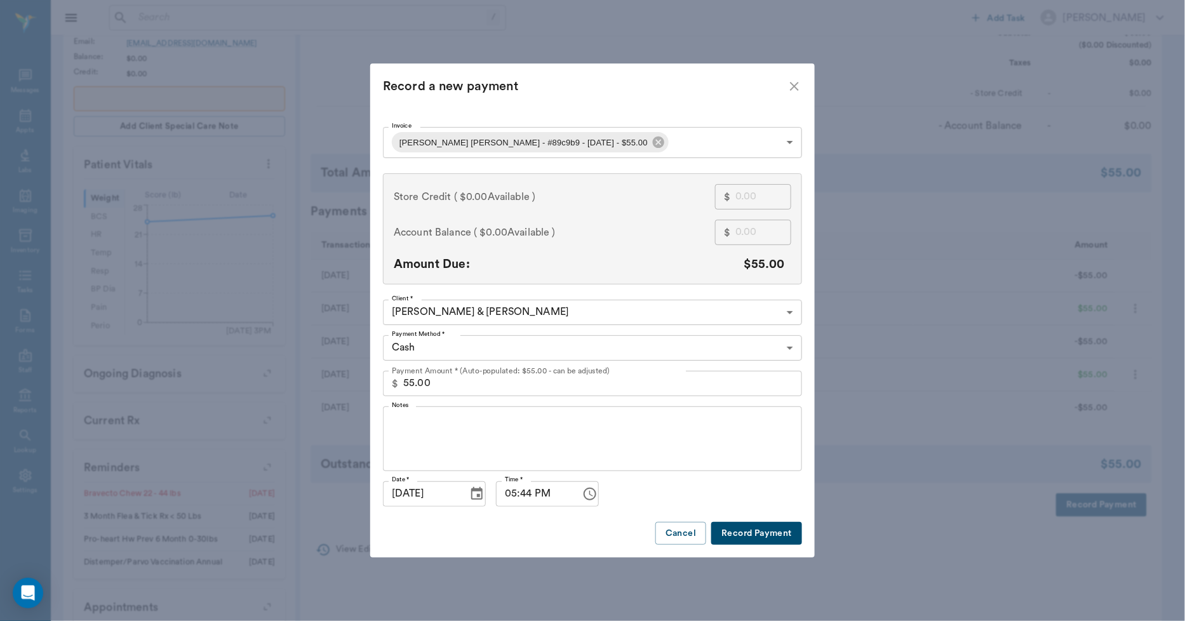
click at [598, 350] on body "/ ​ Add Task [PERSON_NAME] Nectar Messages Appts Labs Imaging Inventory Tasks F…" at bounding box center [592, 206] width 1185 height 976
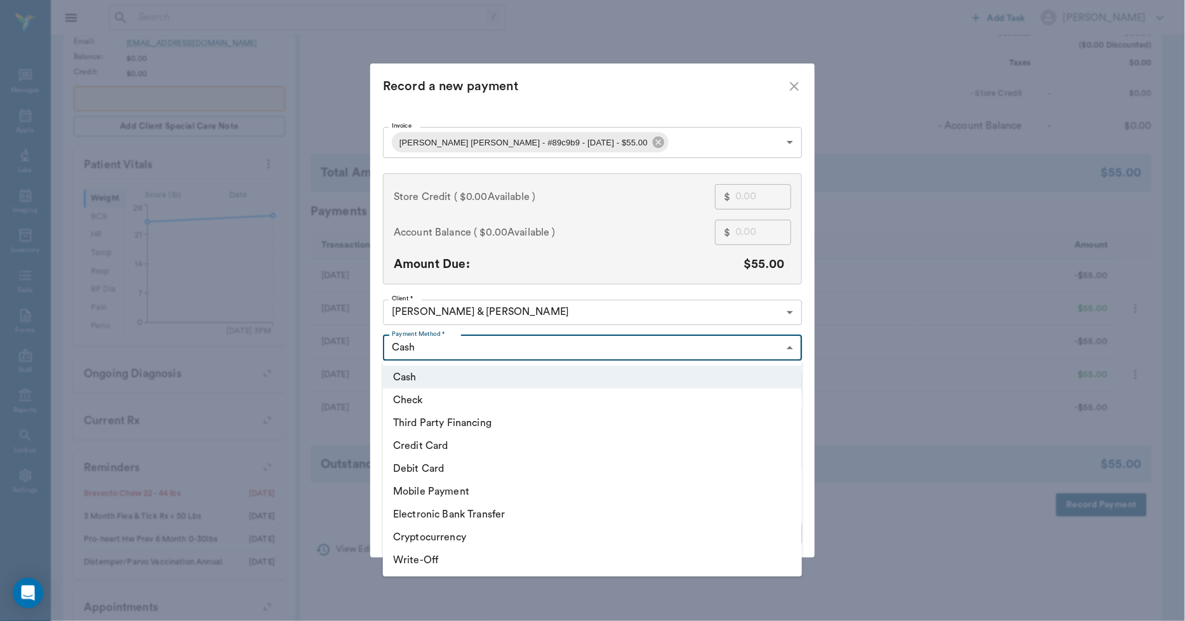
click at [443, 460] on li "Debit Card" at bounding box center [592, 468] width 419 height 23
type input "DEBIT_CARD"
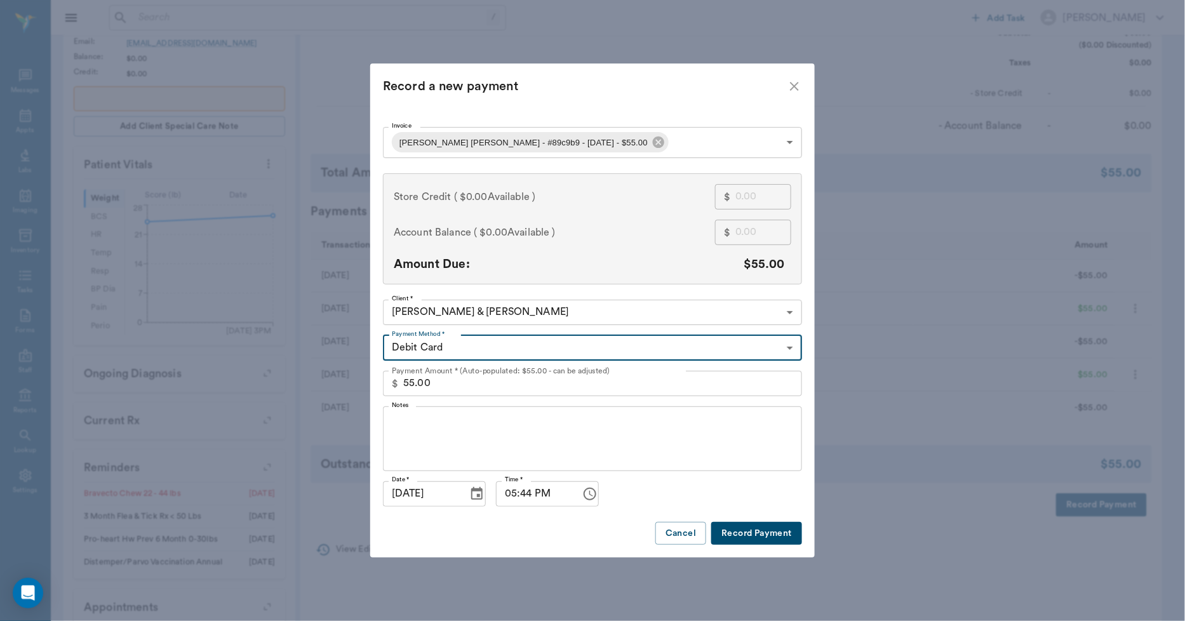
click at [757, 530] on button "Record Payment" at bounding box center [756, 533] width 91 height 23
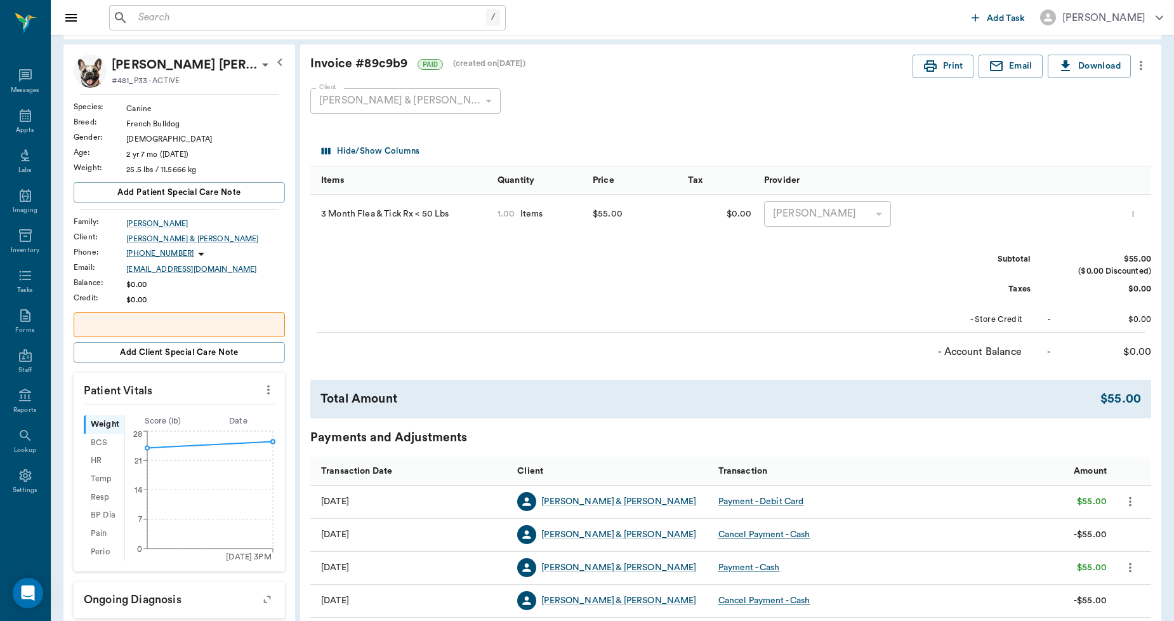
scroll to position [0, 0]
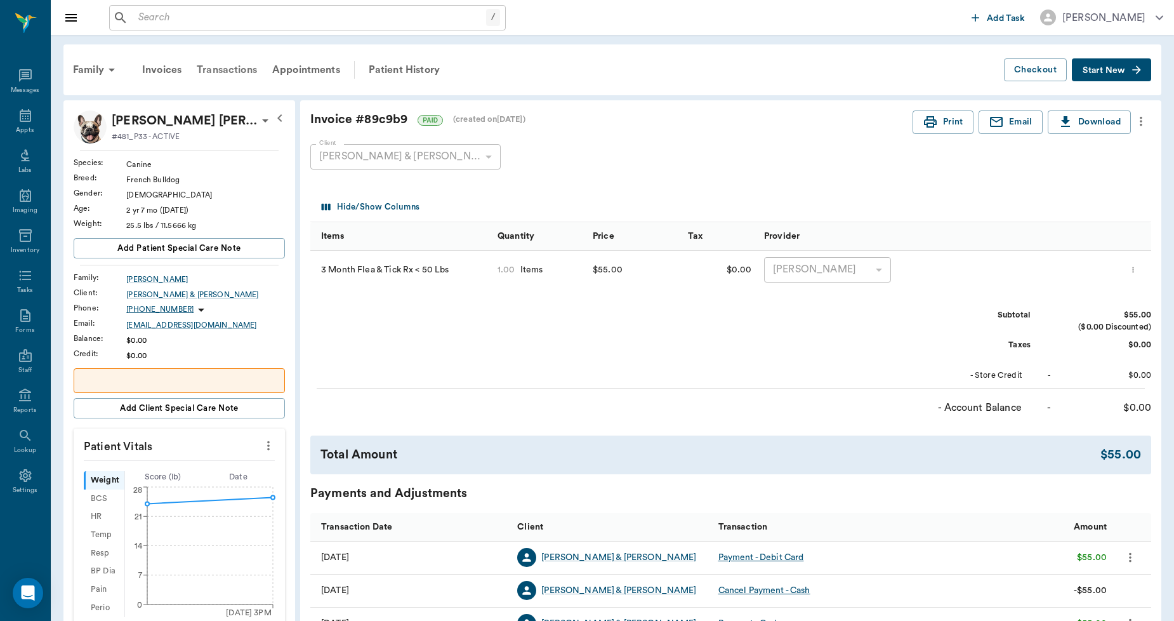
click at [233, 72] on div "Transactions" at bounding box center [227, 70] width 76 height 30
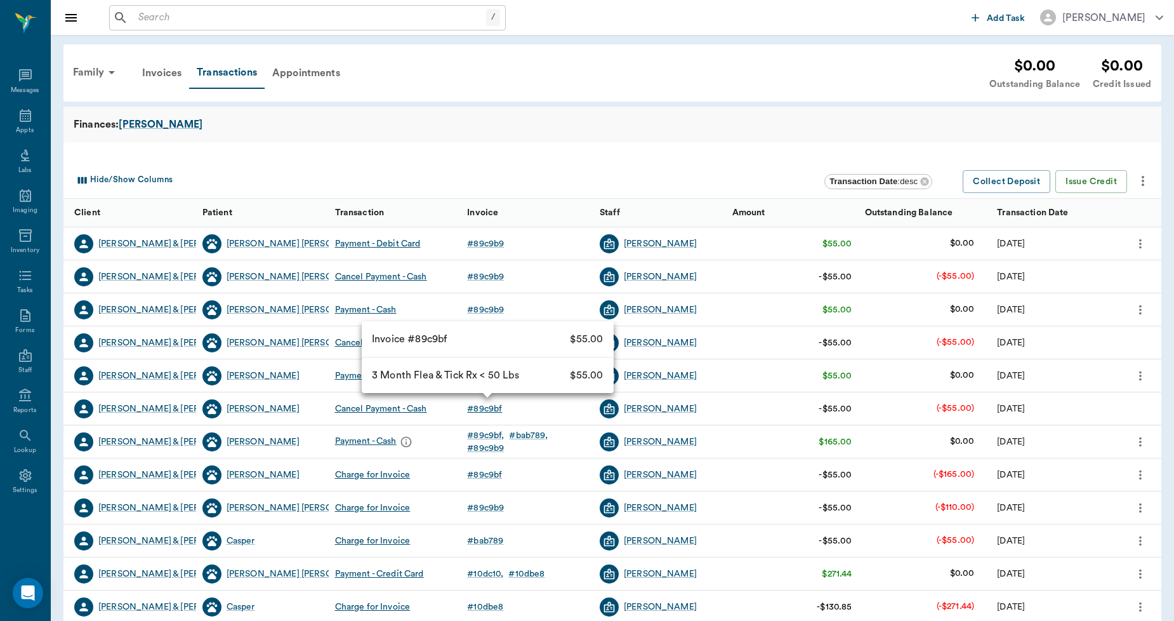
click at [487, 403] on div "# 89c9bf" at bounding box center [484, 408] width 35 height 13
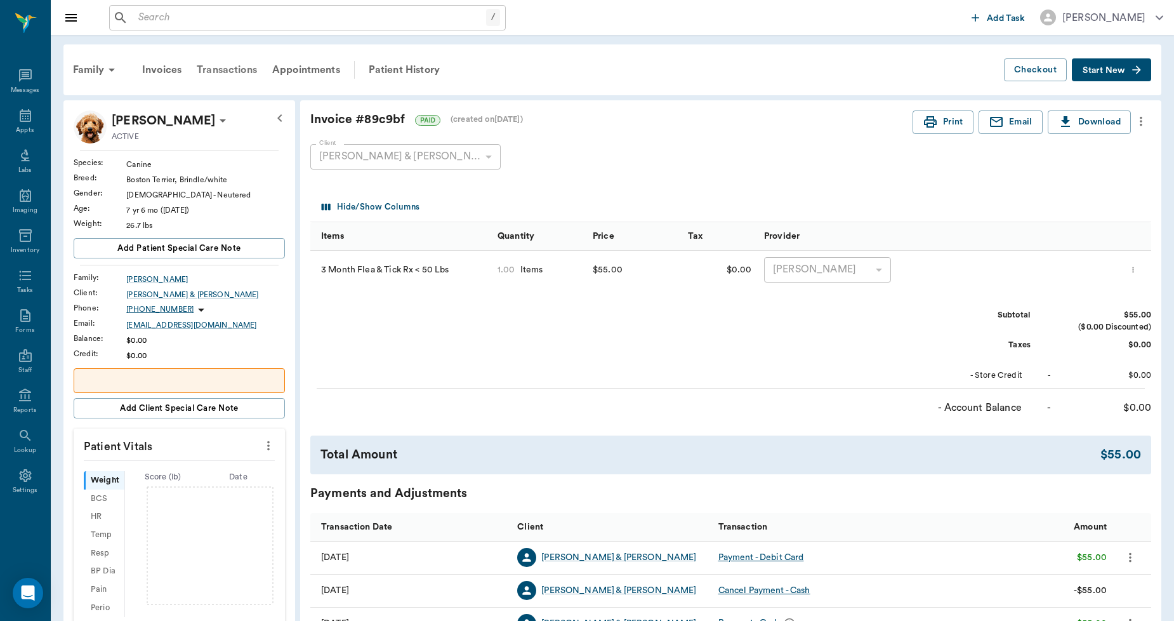
click at [244, 67] on div "Transactions" at bounding box center [227, 70] width 76 height 30
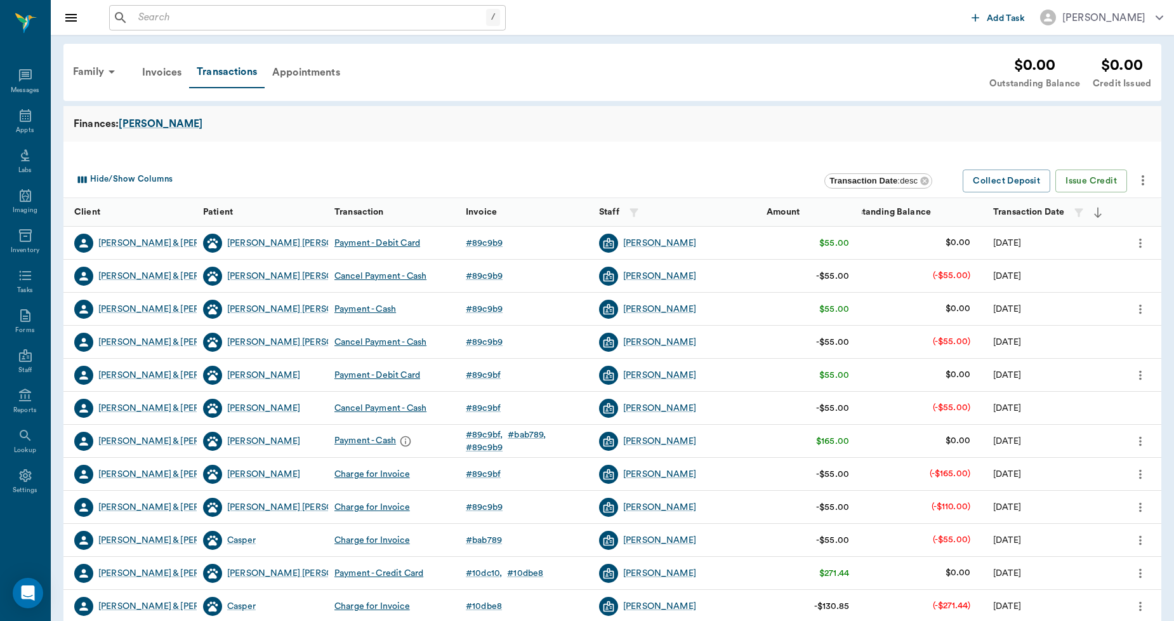
scroll to position [70, 0]
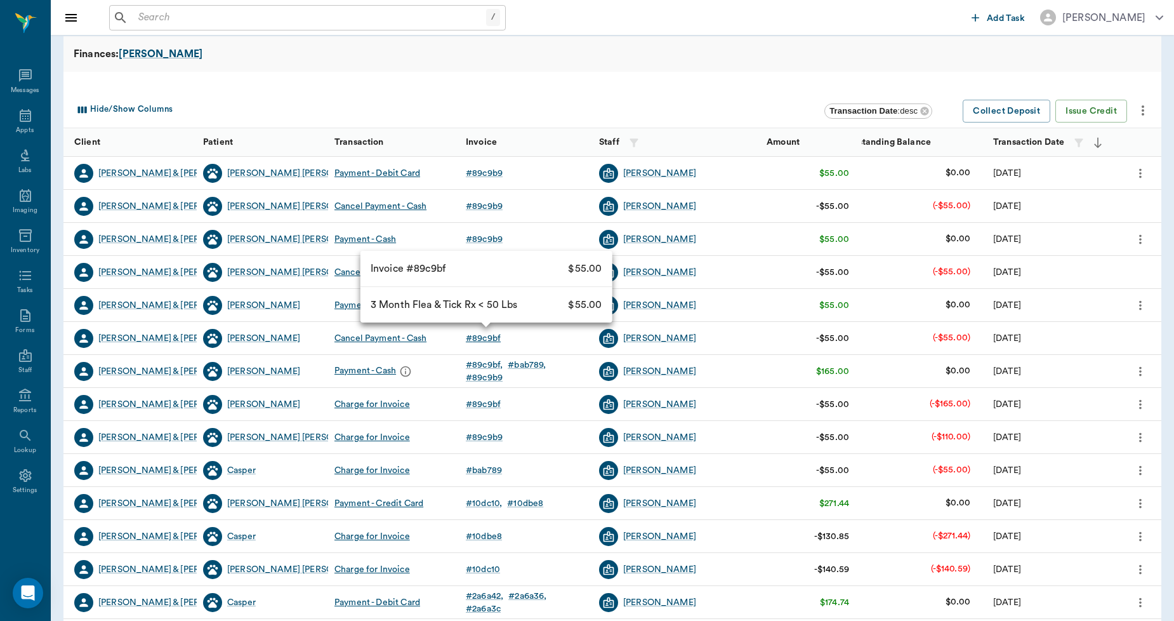
click at [493, 337] on div "# 89c9bf" at bounding box center [483, 338] width 35 height 13
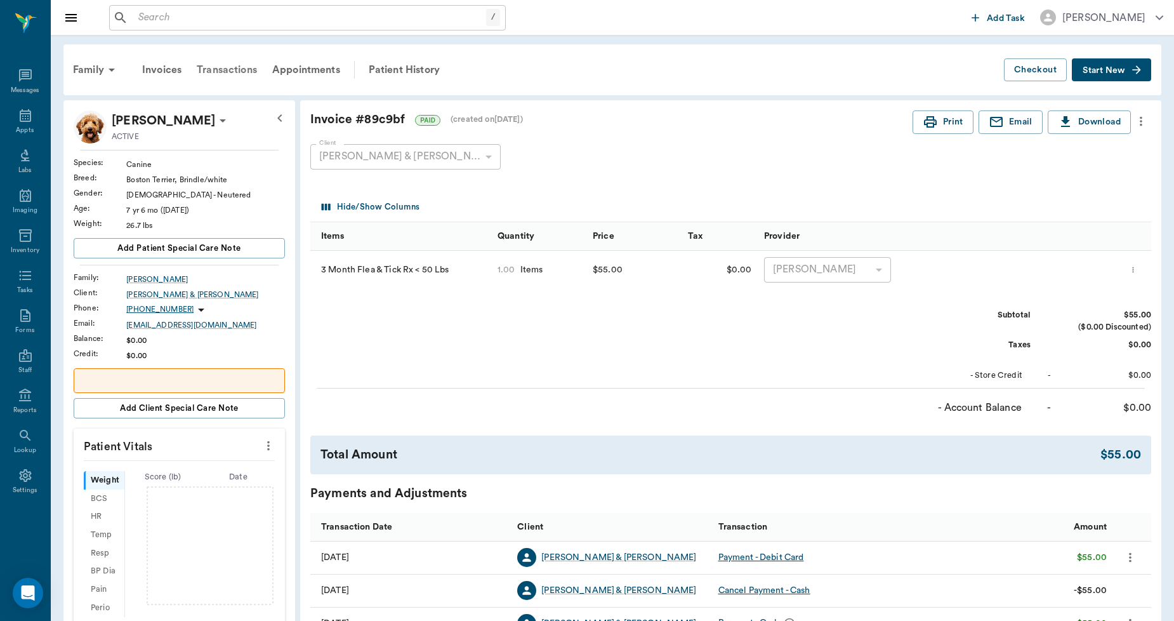
click at [246, 68] on div "Transactions" at bounding box center [227, 70] width 76 height 30
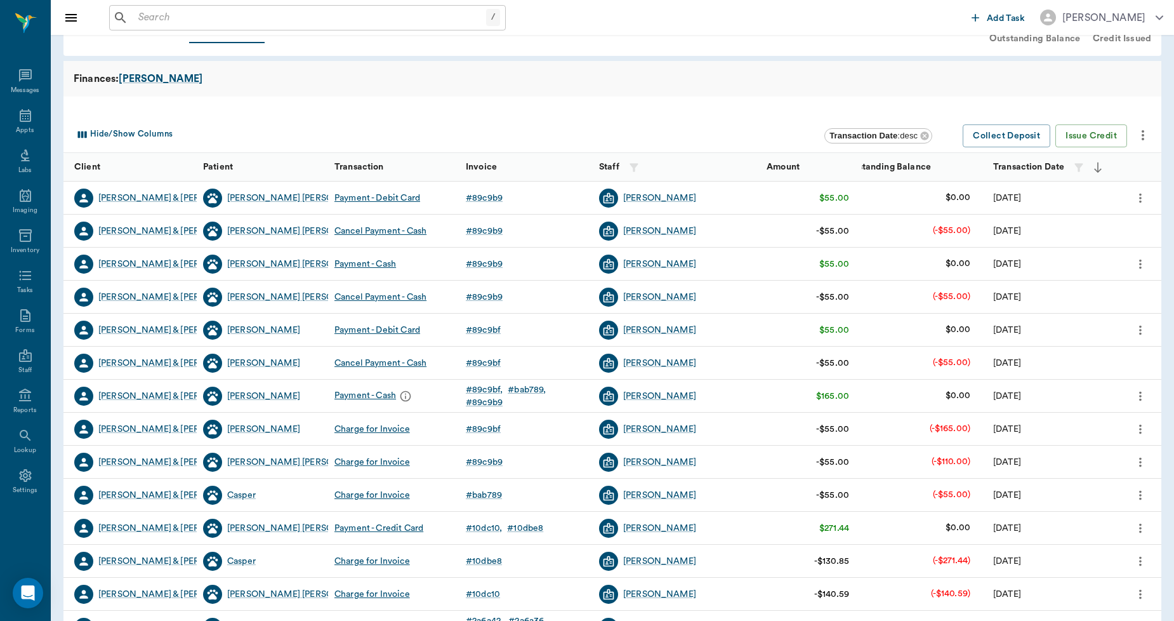
scroll to position [70, 0]
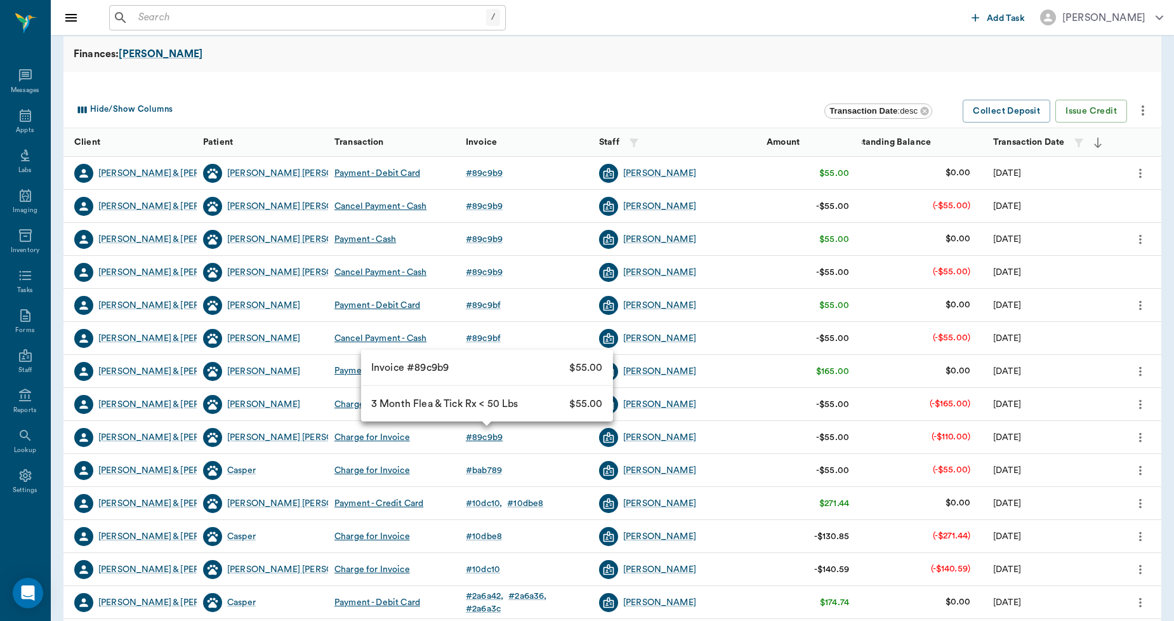
click at [484, 439] on div "# 89c9b9" at bounding box center [484, 437] width 37 height 13
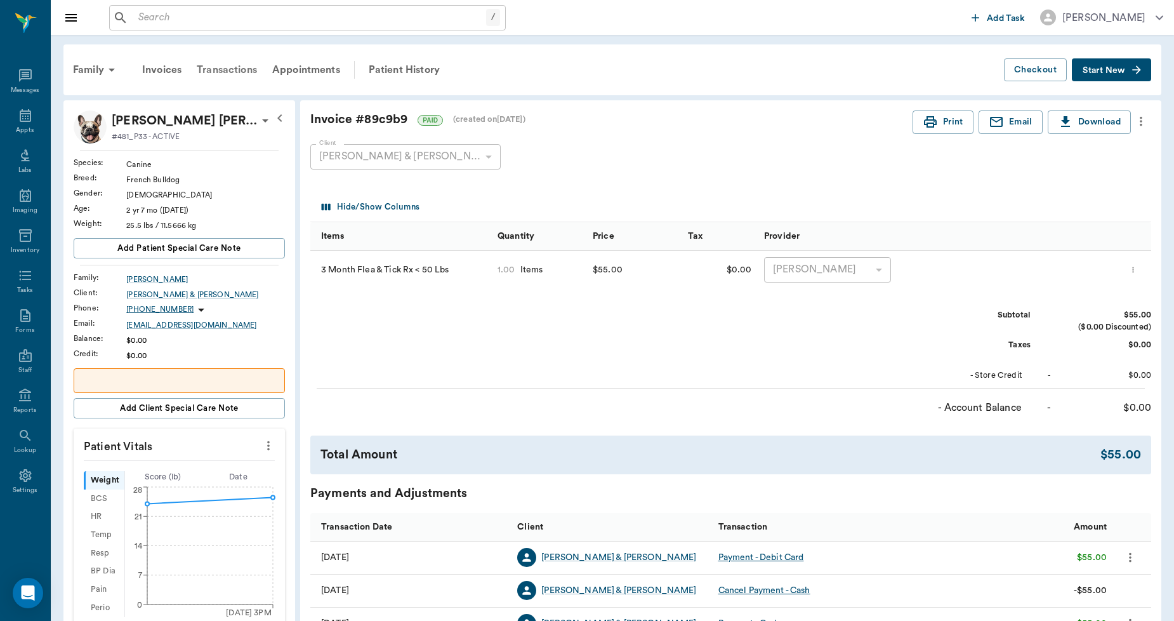
click at [239, 63] on div "Transactions" at bounding box center [227, 70] width 76 height 30
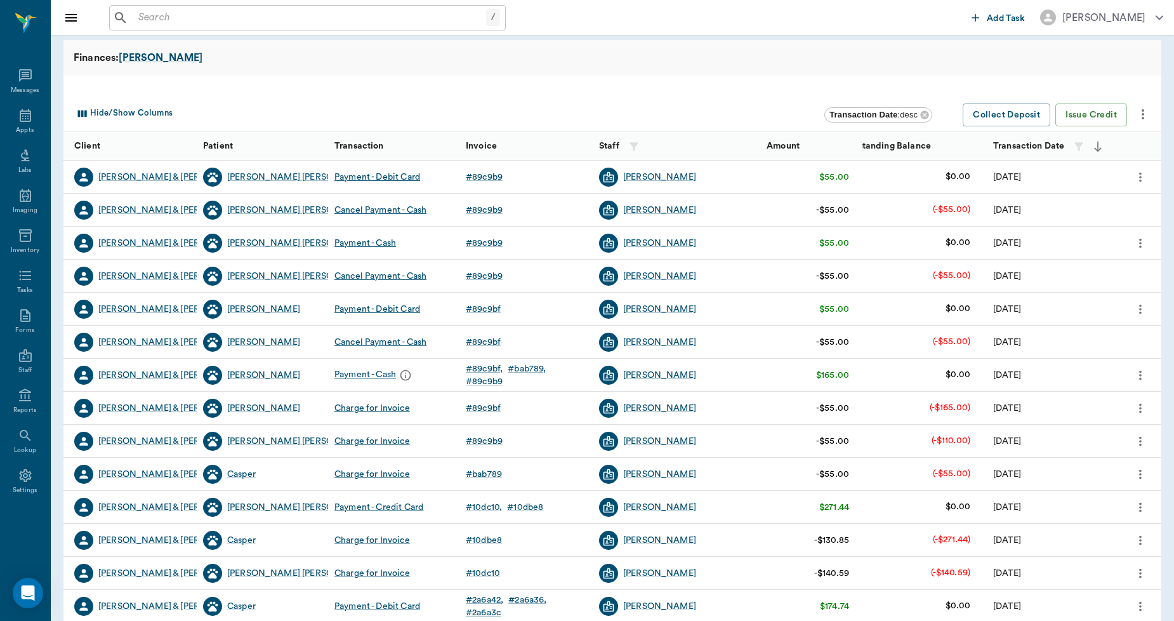
scroll to position [70, 0]
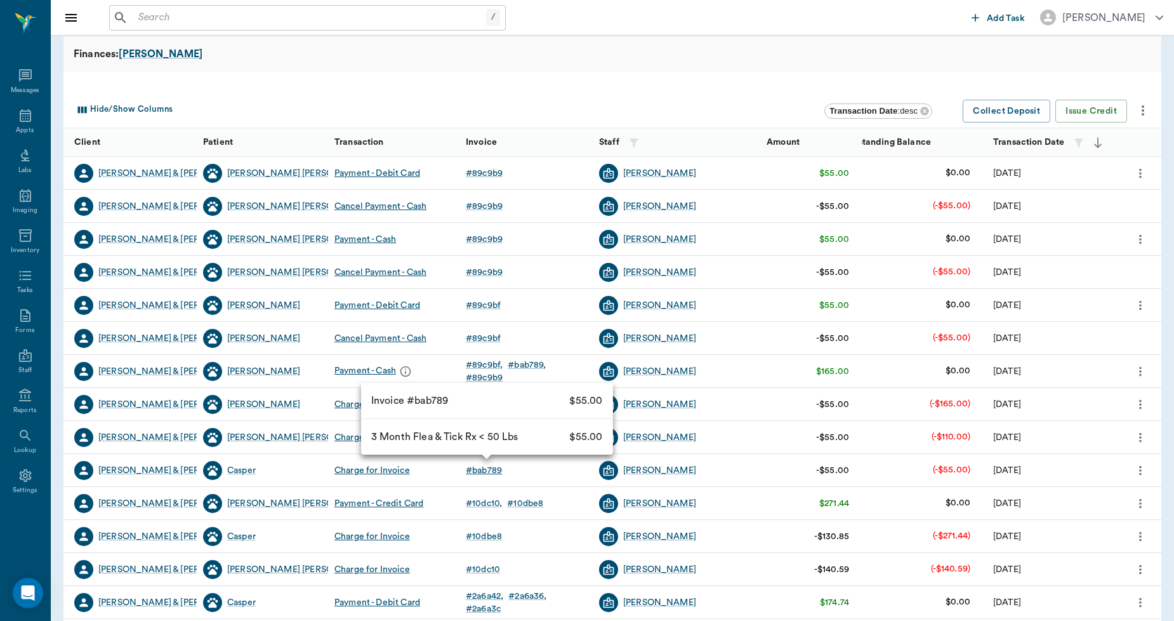
click at [498, 470] on div "# bab789" at bounding box center [484, 470] width 36 height 13
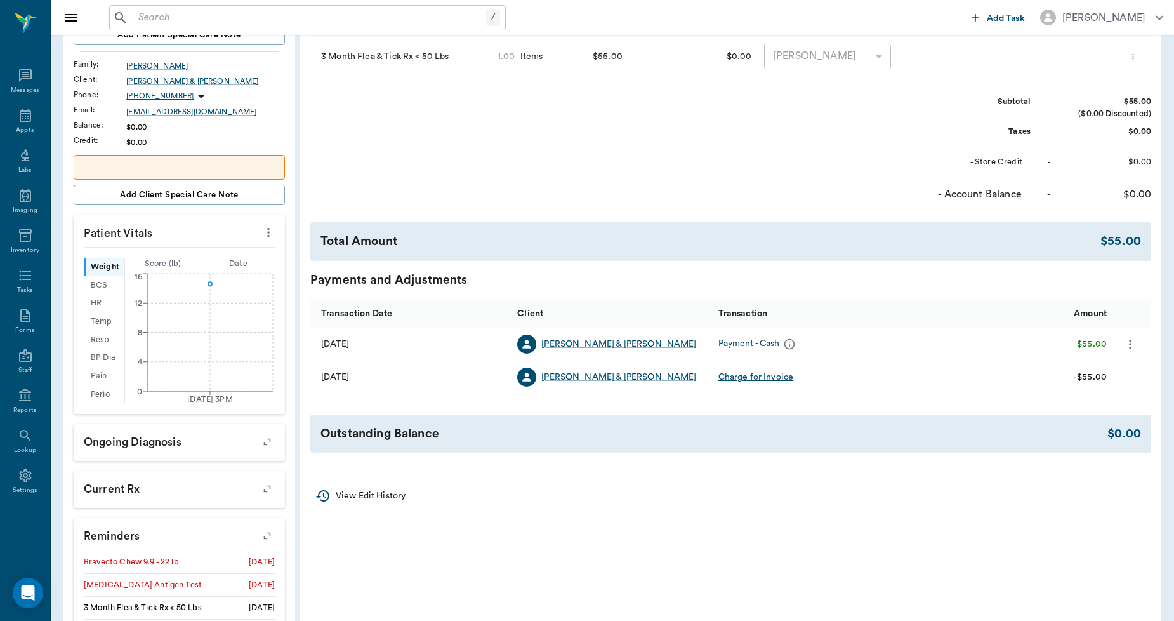
scroll to position [352, 0]
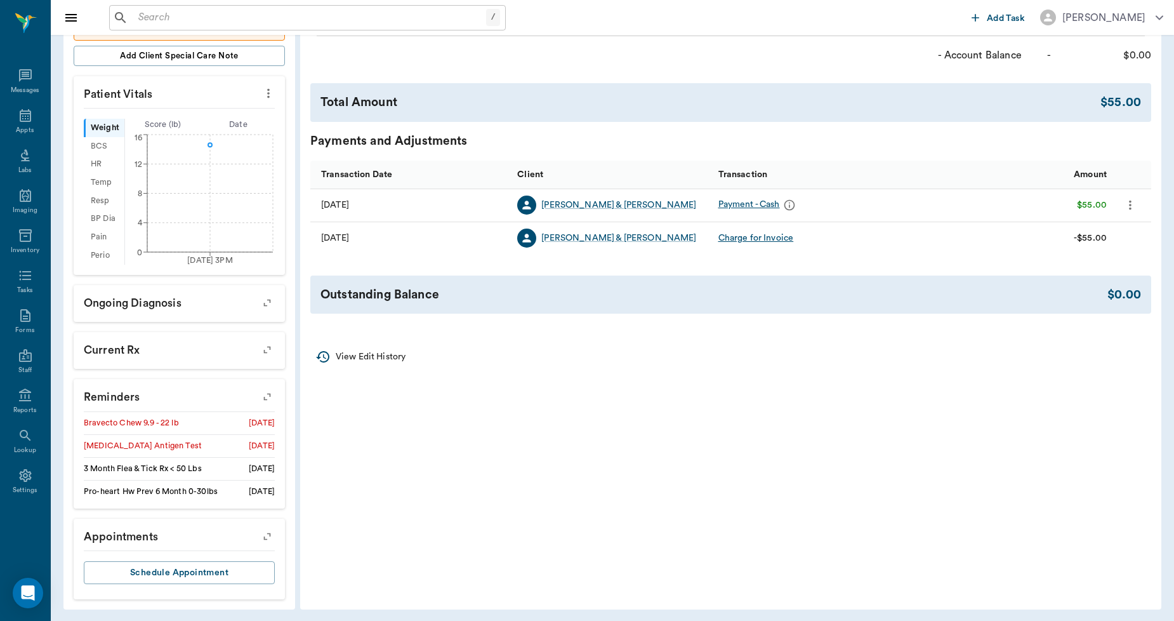
click at [1134, 202] on icon "more" at bounding box center [1131, 204] width 14 height 15
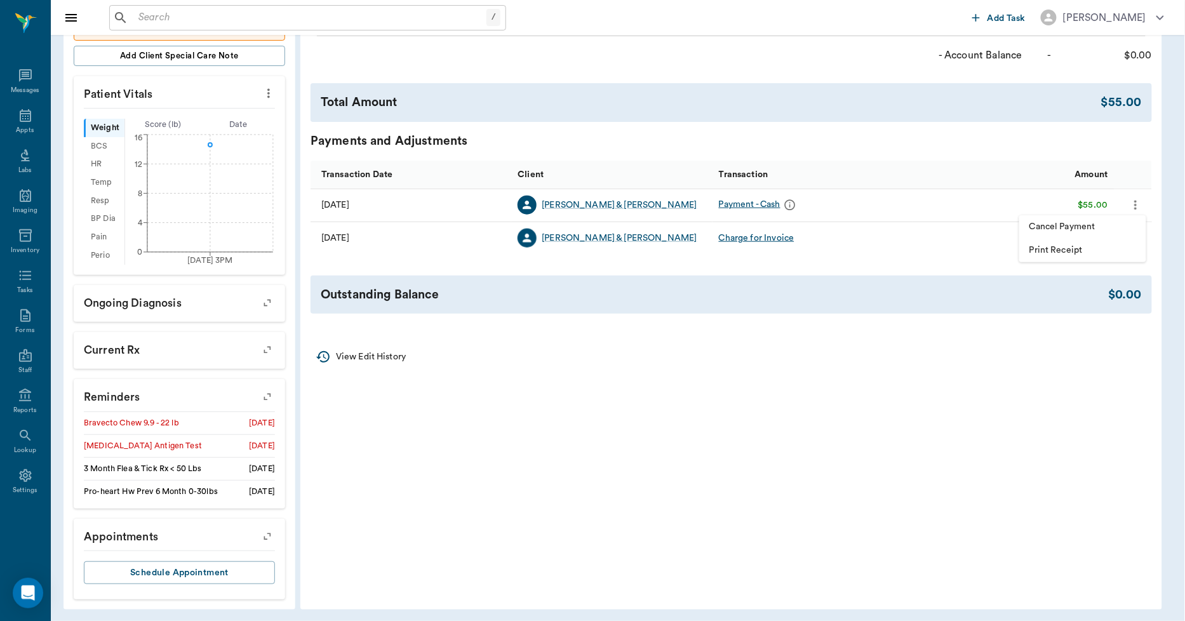
click at [1093, 225] on span "Cancel Payment" at bounding box center [1082, 226] width 107 height 13
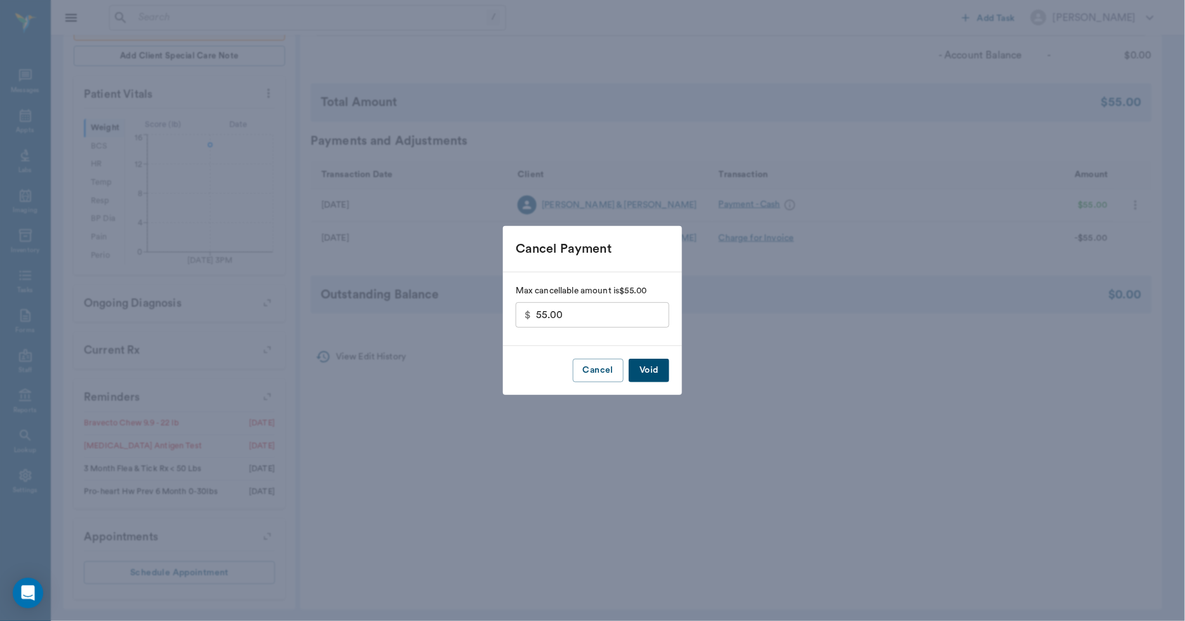
click at [652, 368] on button "Void" at bounding box center [648, 370] width 41 height 23
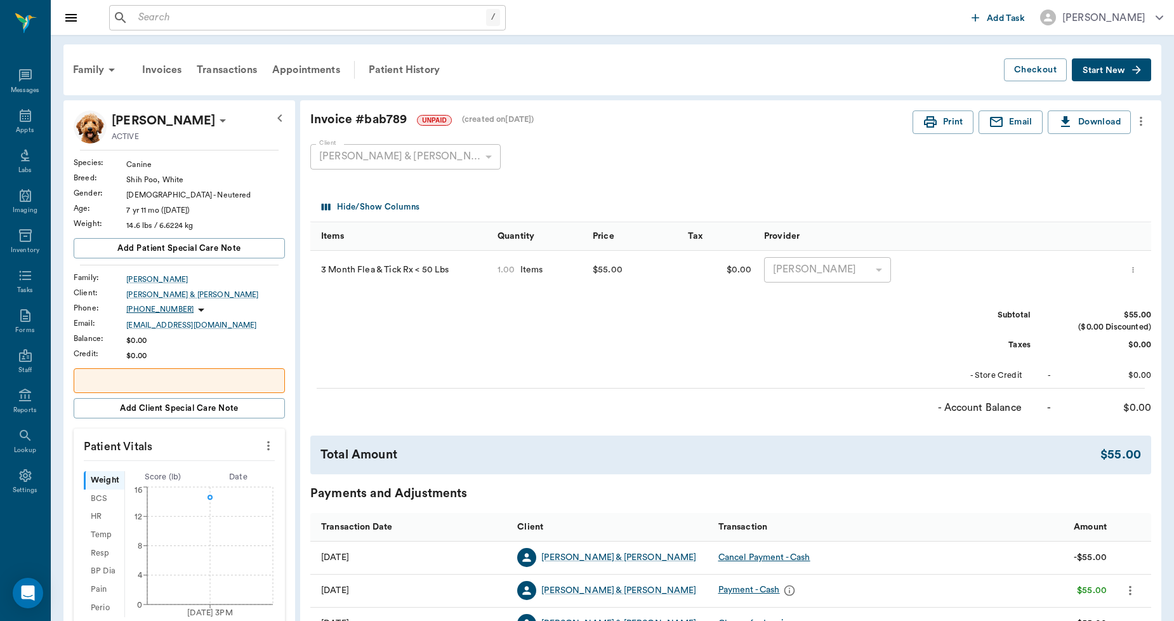
scroll to position [282, 0]
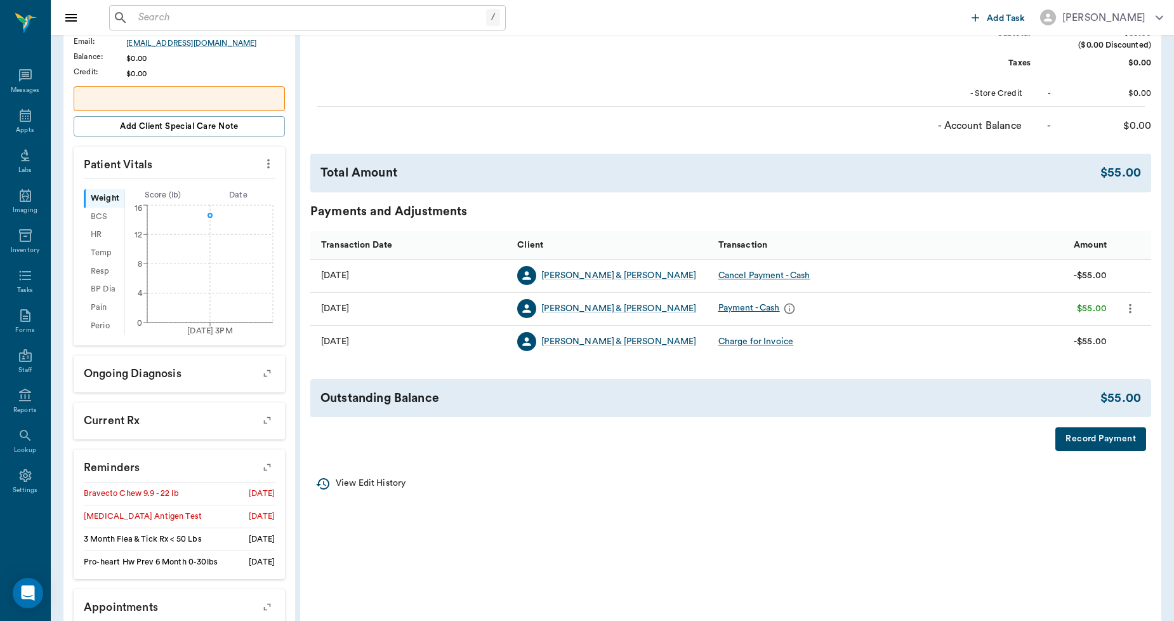
click at [1100, 444] on button "Record Payment" at bounding box center [1101, 438] width 91 height 23
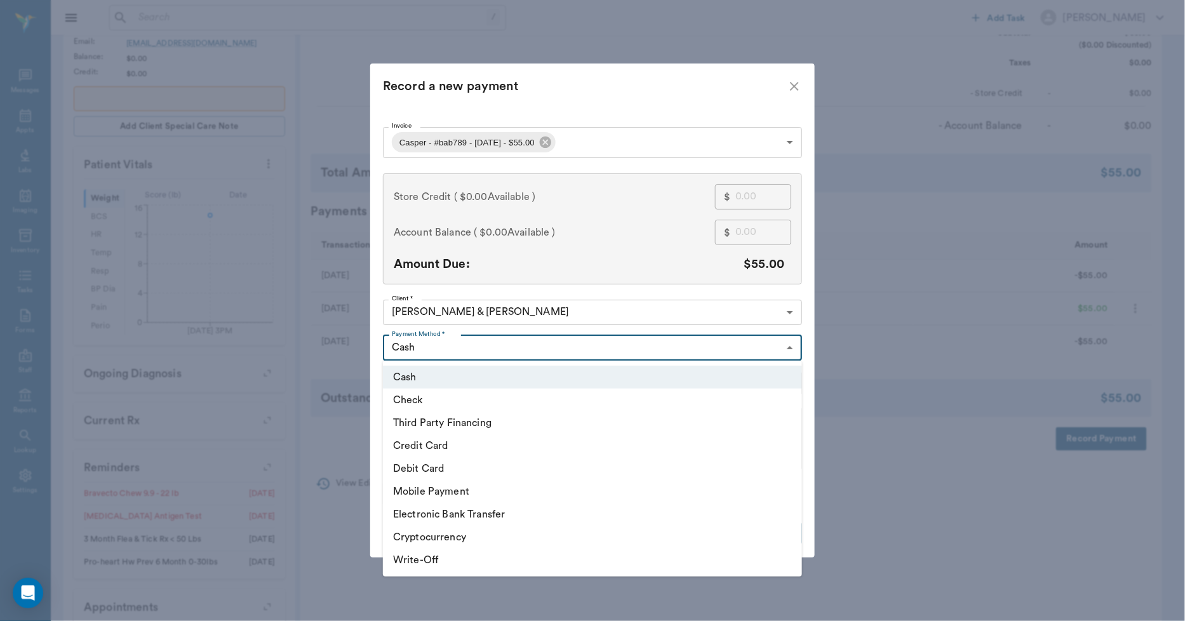
click at [481, 350] on body "/ ​ Add Task [PERSON_NAME] Nectar Messages Appts Labs Imaging Inventory Tasks F…" at bounding box center [592, 206] width 1185 height 976
click at [436, 472] on li "Debit Card" at bounding box center [592, 468] width 419 height 23
type input "DEBIT_CARD"
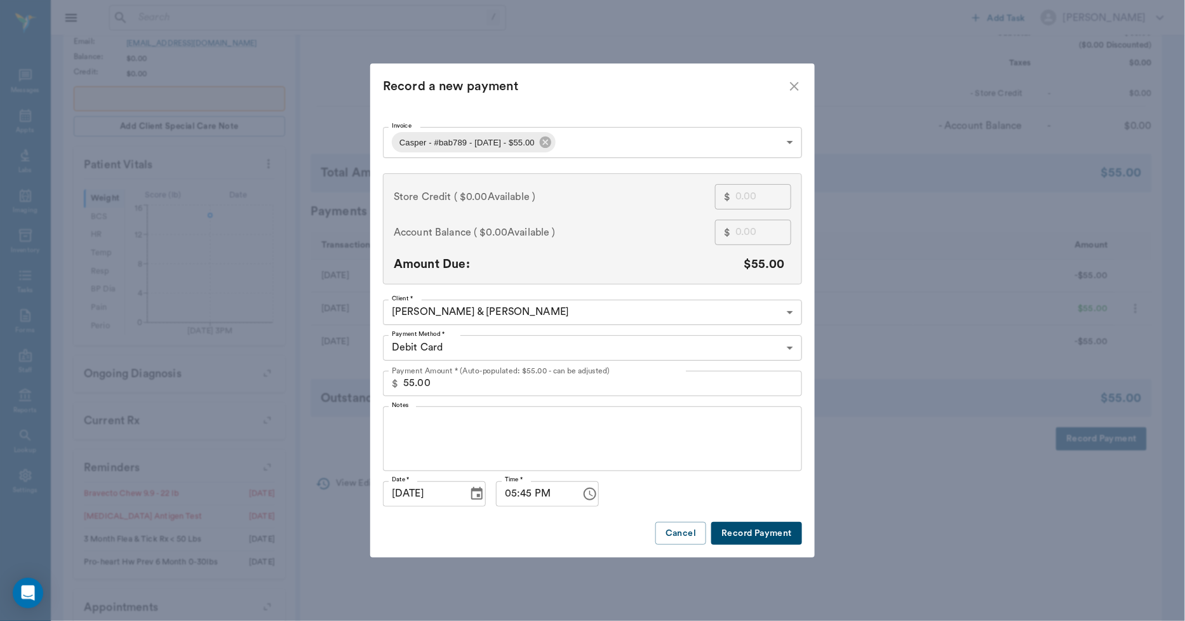
click at [754, 536] on button "Record Payment" at bounding box center [756, 533] width 91 height 23
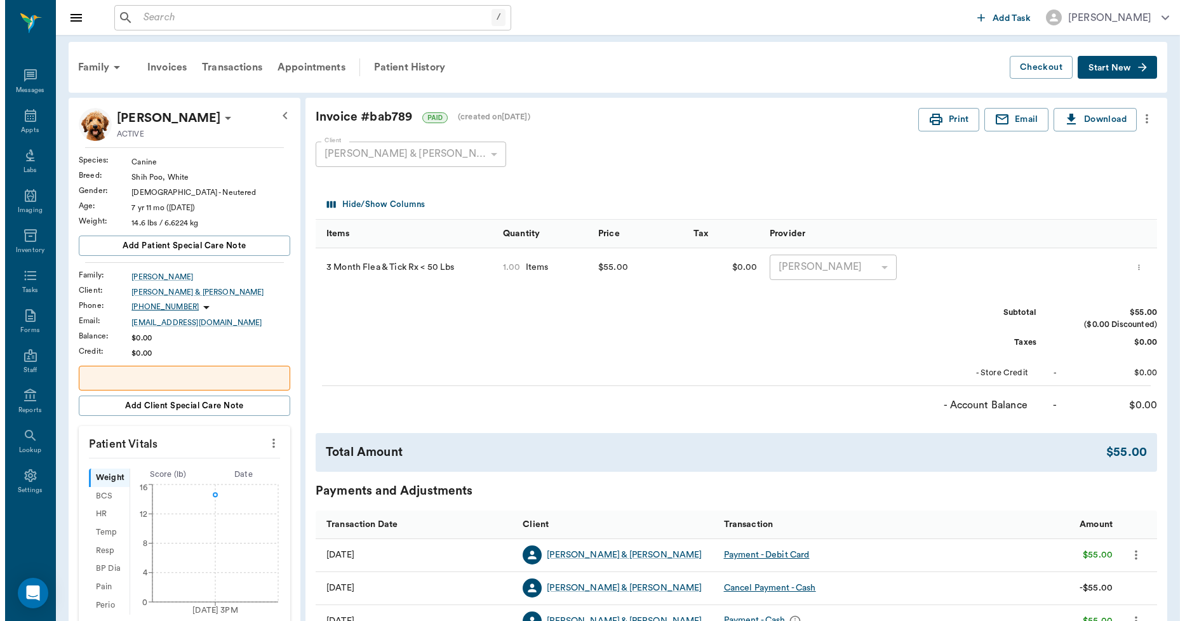
scroll to position [0, 0]
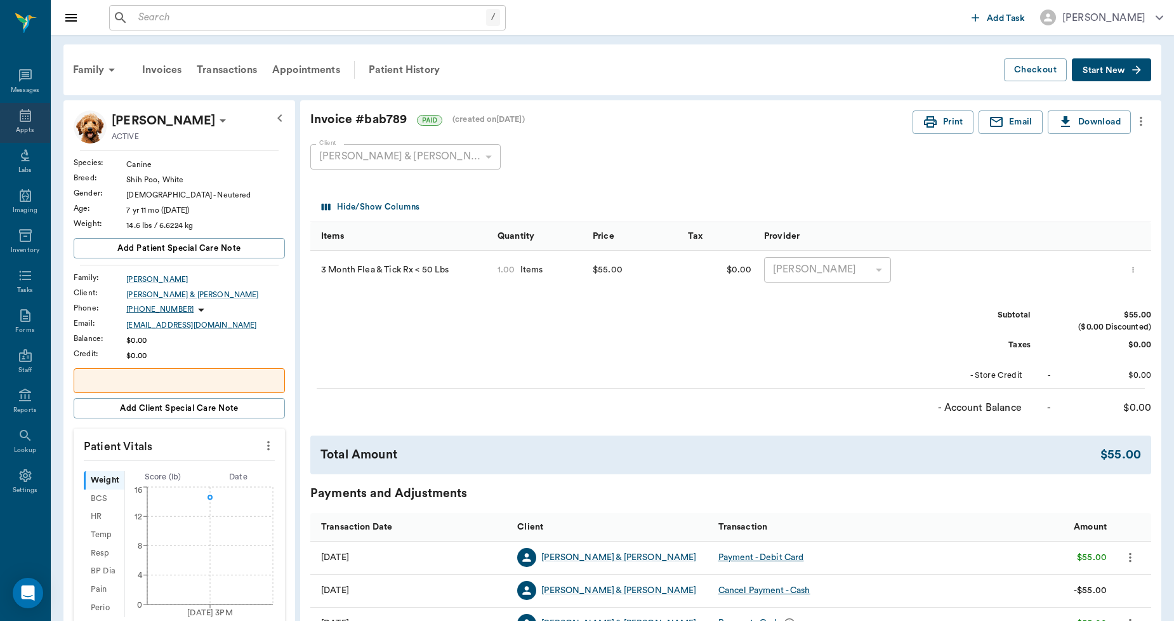
click at [17, 123] on div "Appts" at bounding box center [25, 123] width 50 height 40
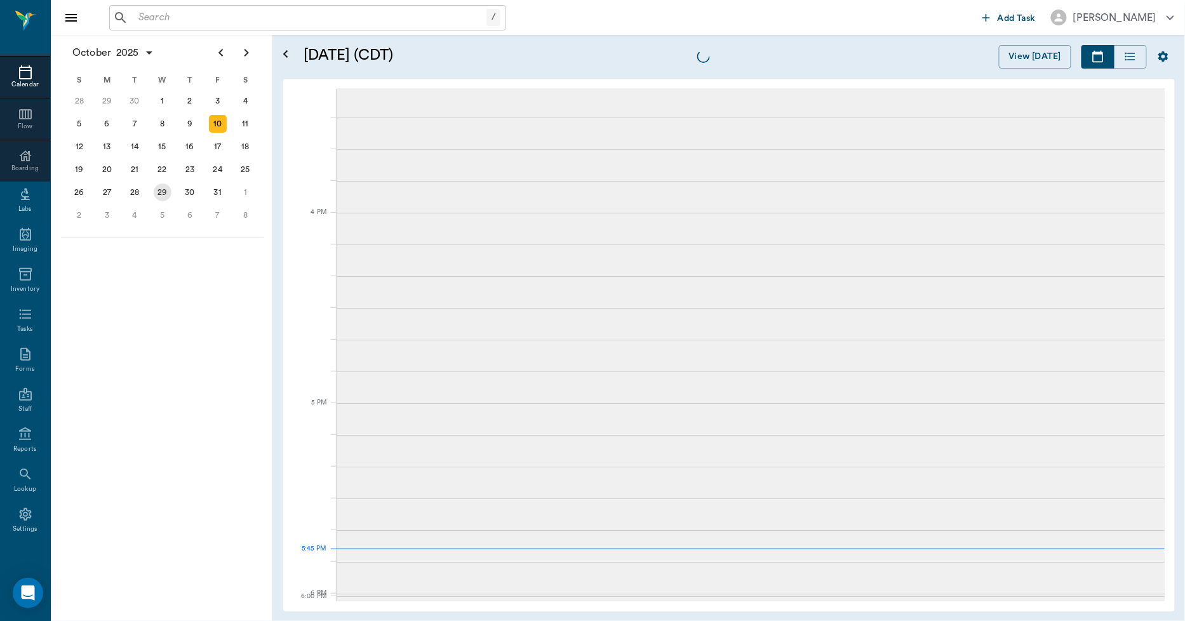
scroll to position [1715, 0]
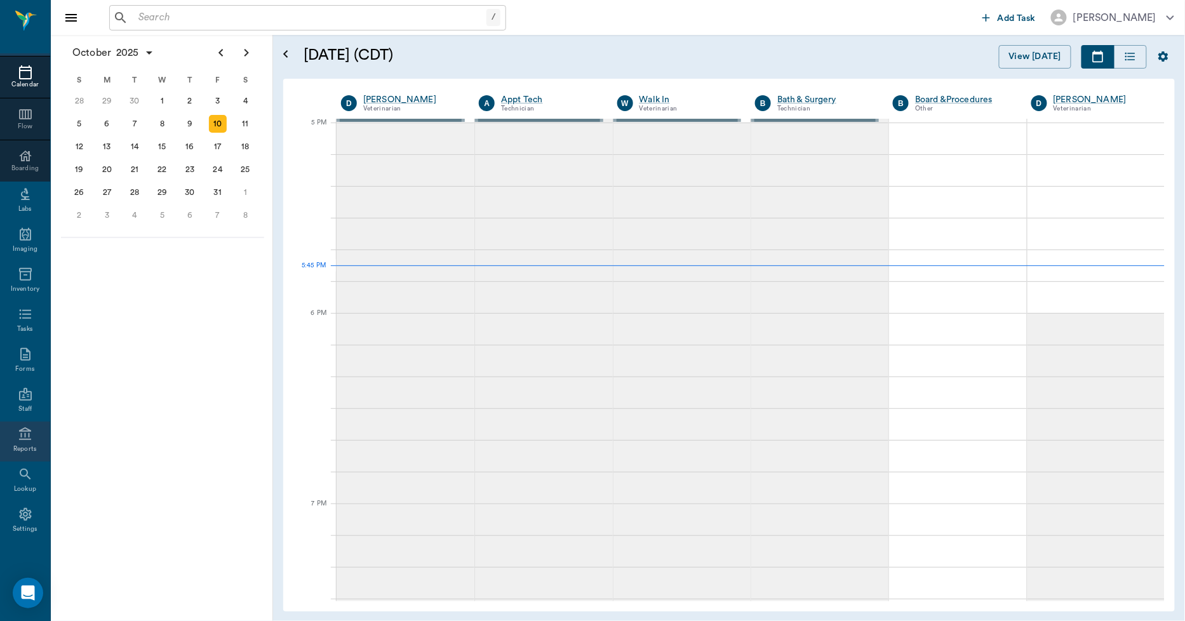
click at [23, 441] on div "Reports" at bounding box center [25, 442] width 50 height 40
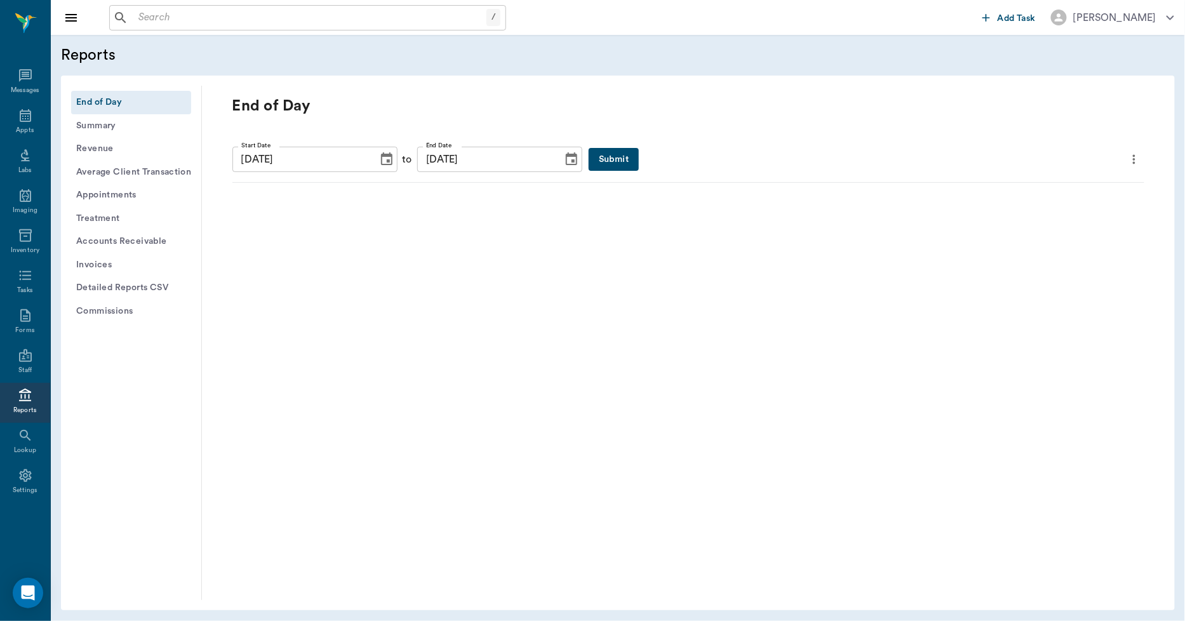
click at [588, 167] on button "Submit" at bounding box center [613, 159] width 50 height 23
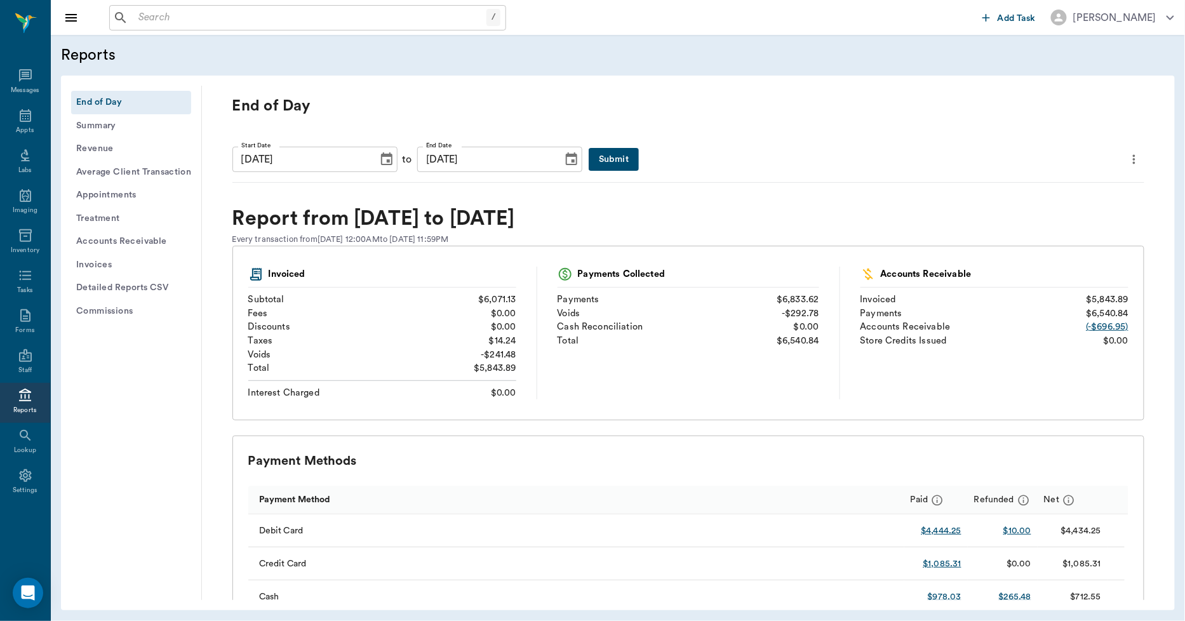
click at [1127, 164] on icon "more" at bounding box center [1134, 159] width 14 height 15
click at [1048, 225] on span "Print Report" at bounding box center [1062, 231] width 121 height 13
click at [1127, 156] on icon "more" at bounding box center [1134, 159] width 14 height 15
click at [1044, 117] on div at bounding box center [592, 310] width 1185 height 621
